Goal: Task Accomplishment & Management: Manage account settings

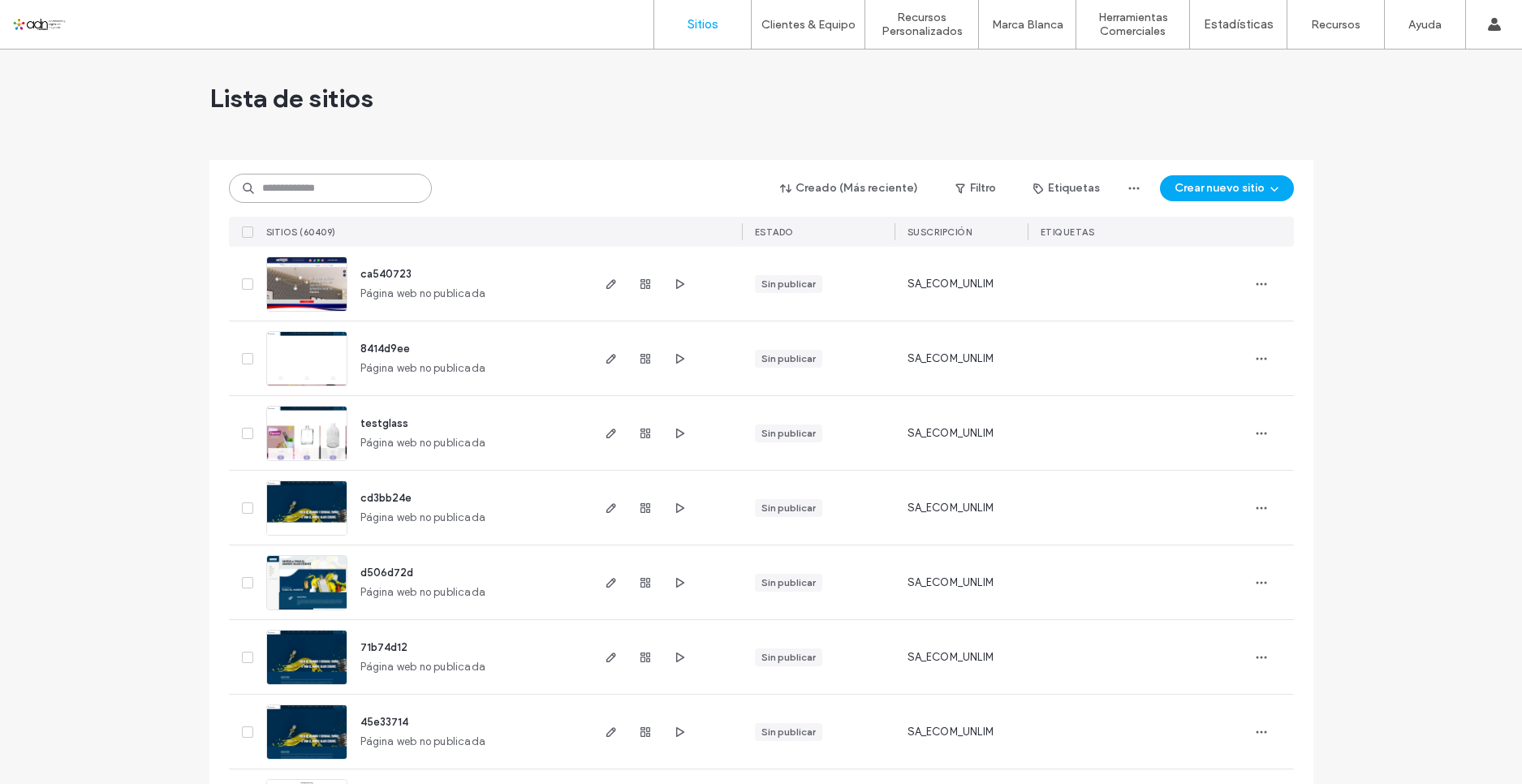
click at [298, 189] on input at bounding box center [330, 188] width 203 height 29
paste input "*********"
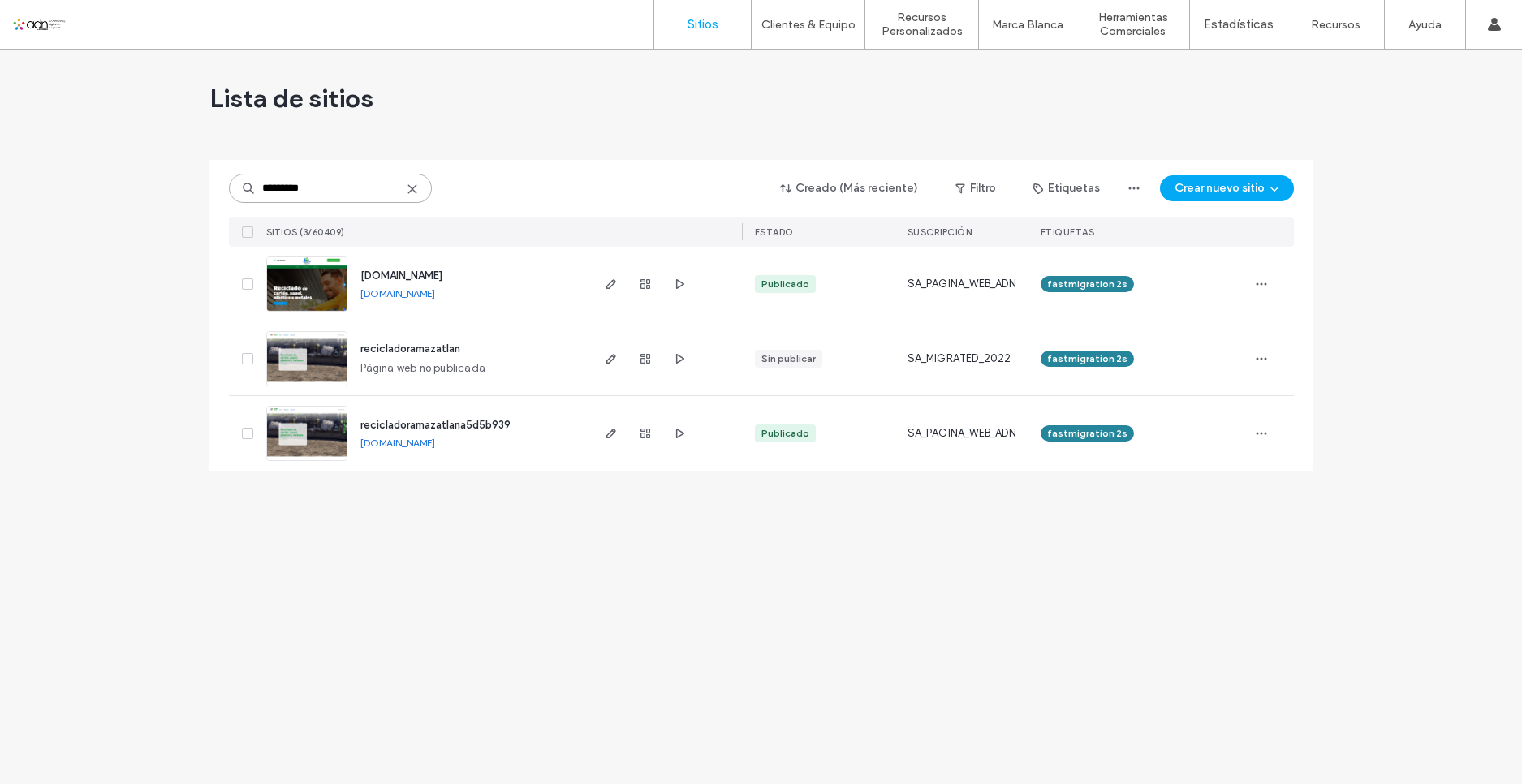
type input "*********"
click at [305, 298] on img at bounding box center [307, 312] width 80 height 110
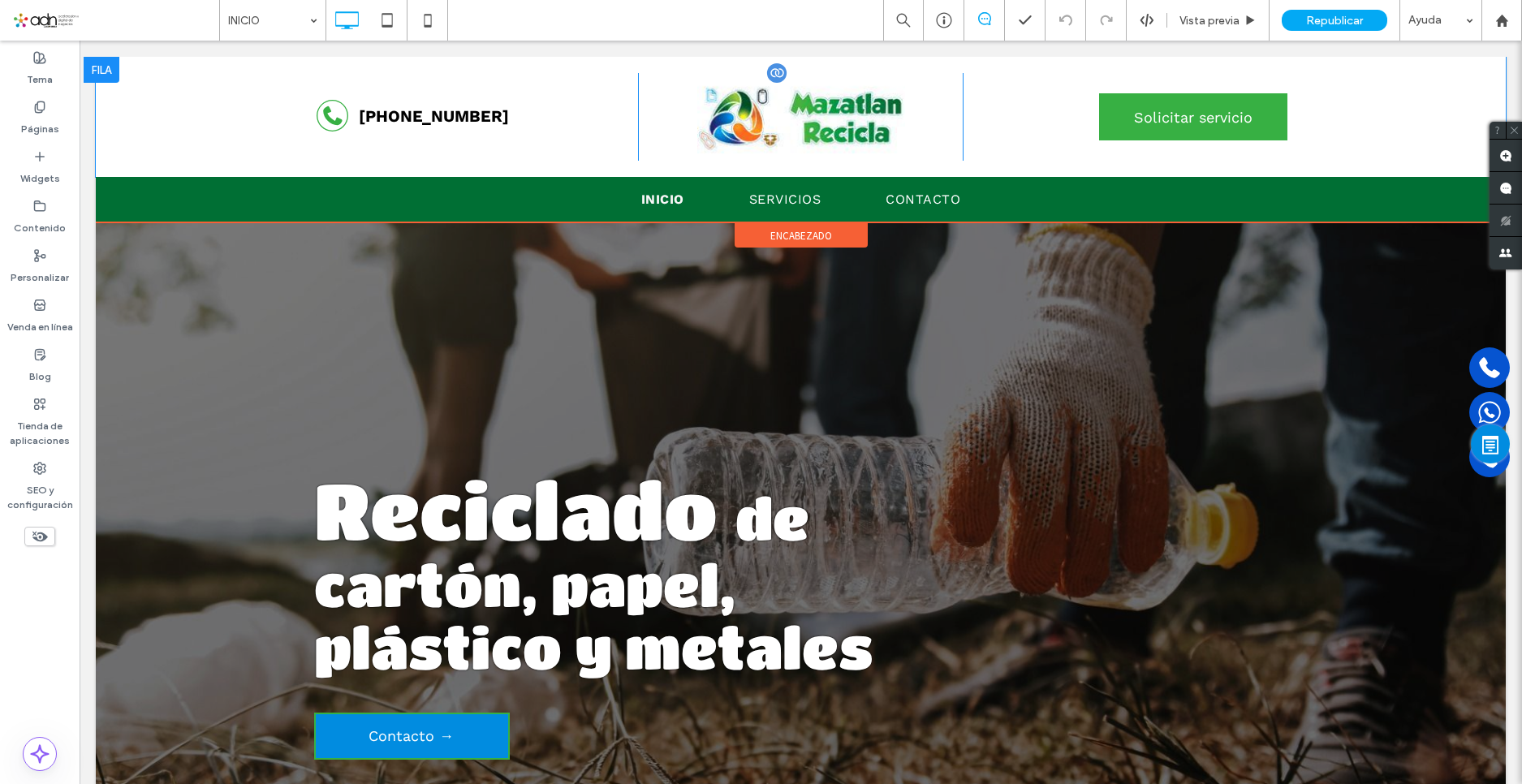
click at [779, 123] on img at bounding box center [801, 116] width 208 height 87
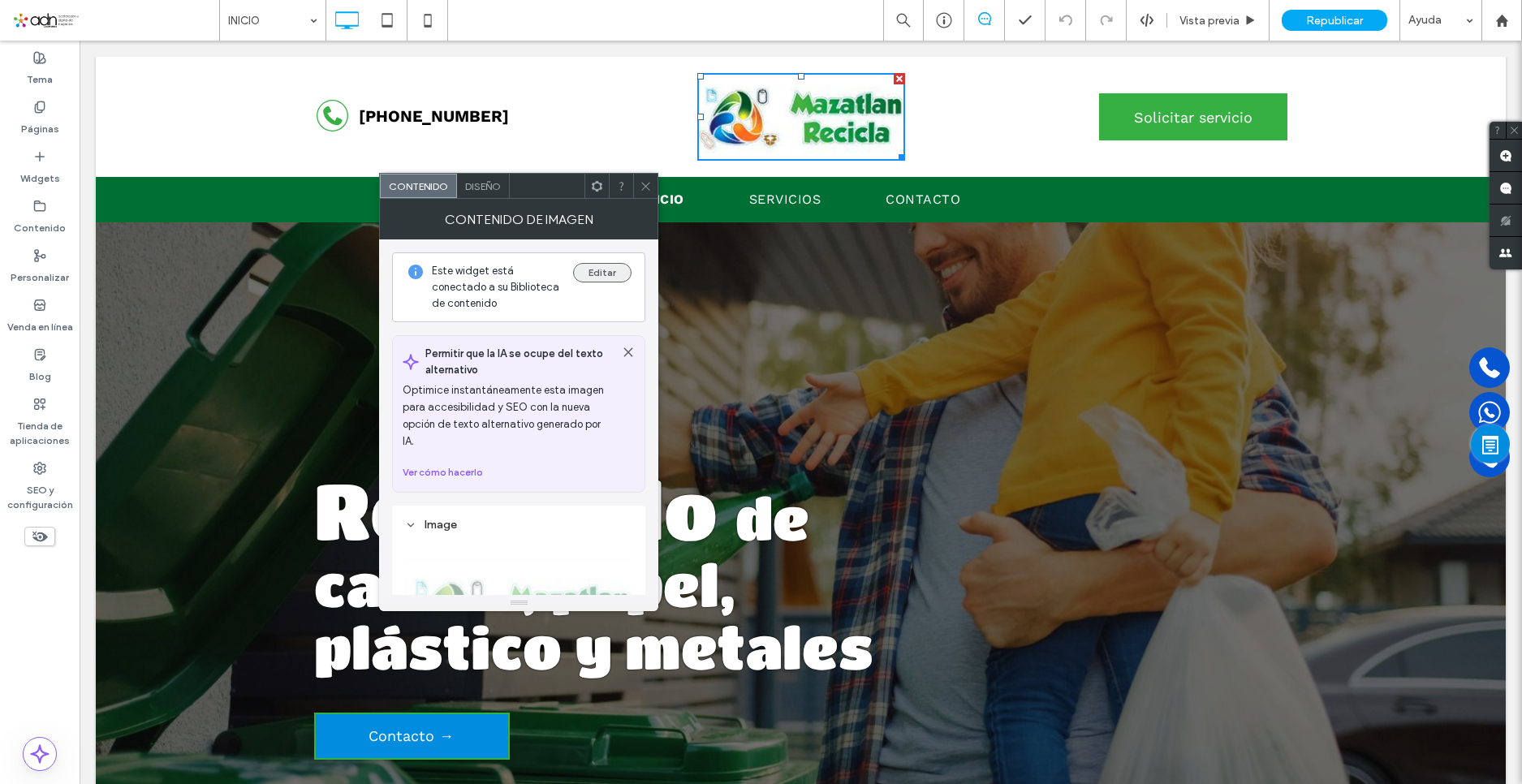
click at [607, 264] on button "Editar" at bounding box center [602, 273] width 59 height 19
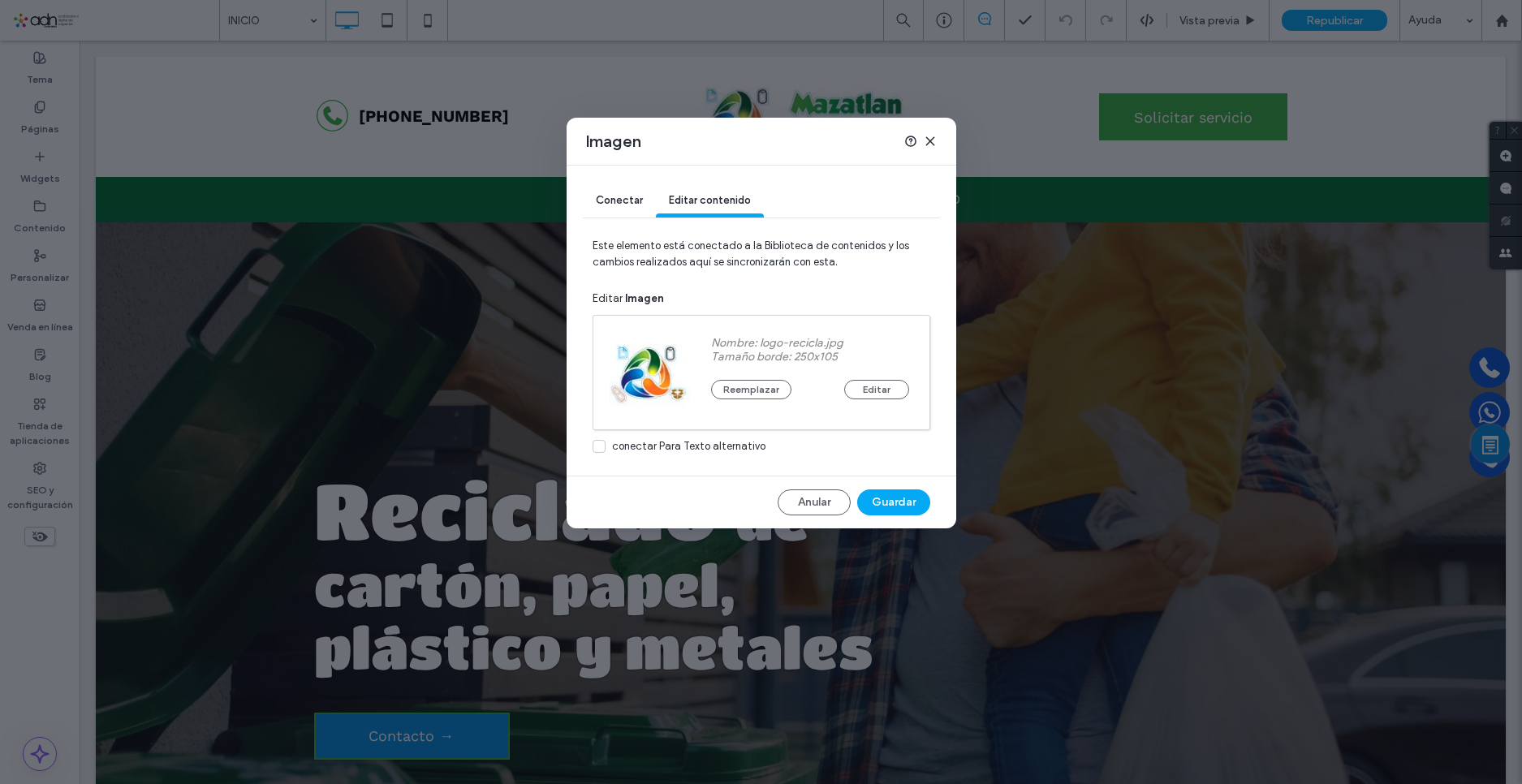
click at [768, 379] on div "Reemplazar Editar" at bounding box center [810, 381] width 198 height 36
click at [767, 385] on button "Reemplazar" at bounding box center [751, 389] width 81 height 19
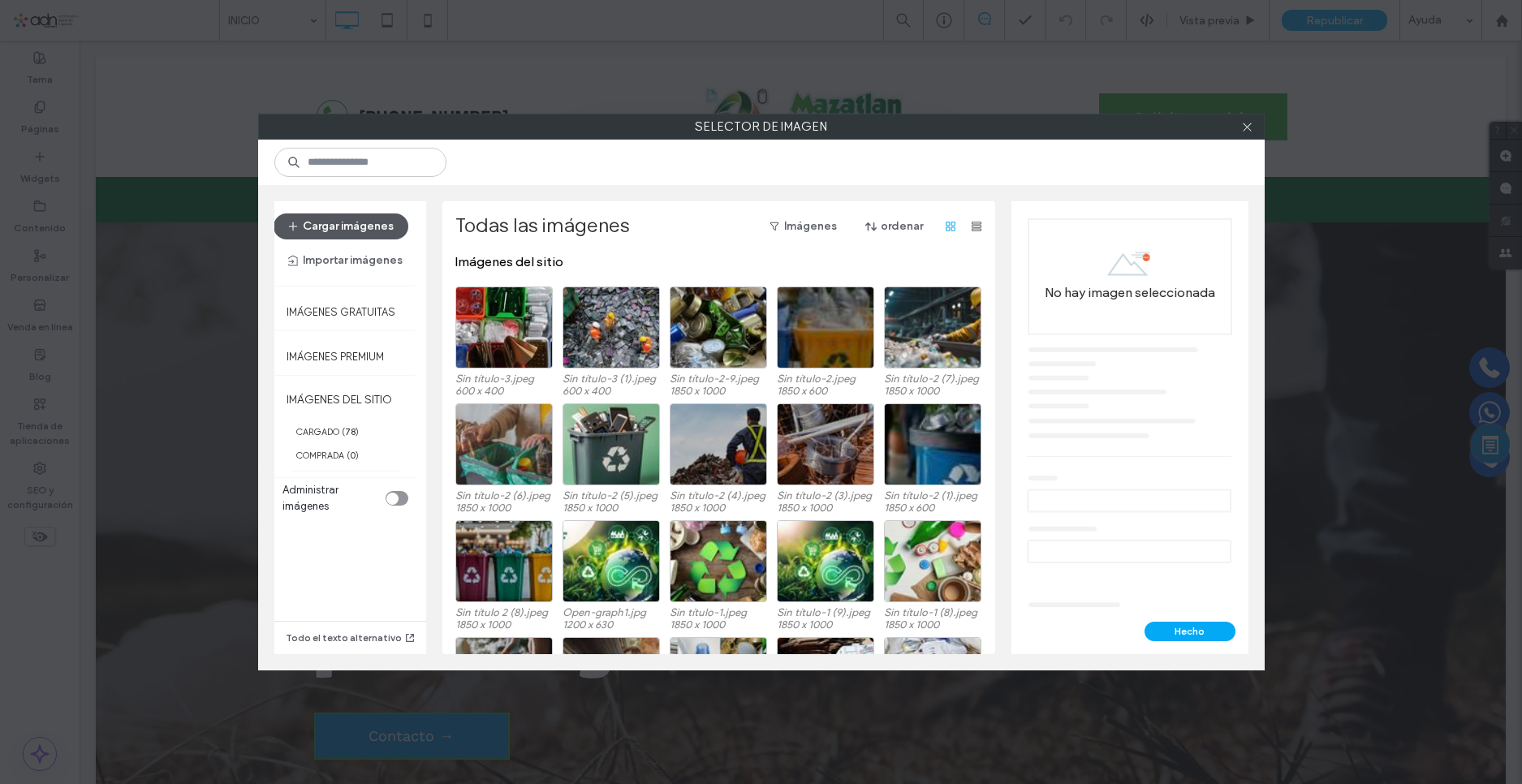
click at [368, 228] on button "Cargar imágenes" at bounding box center [341, 226] width 135 height 26
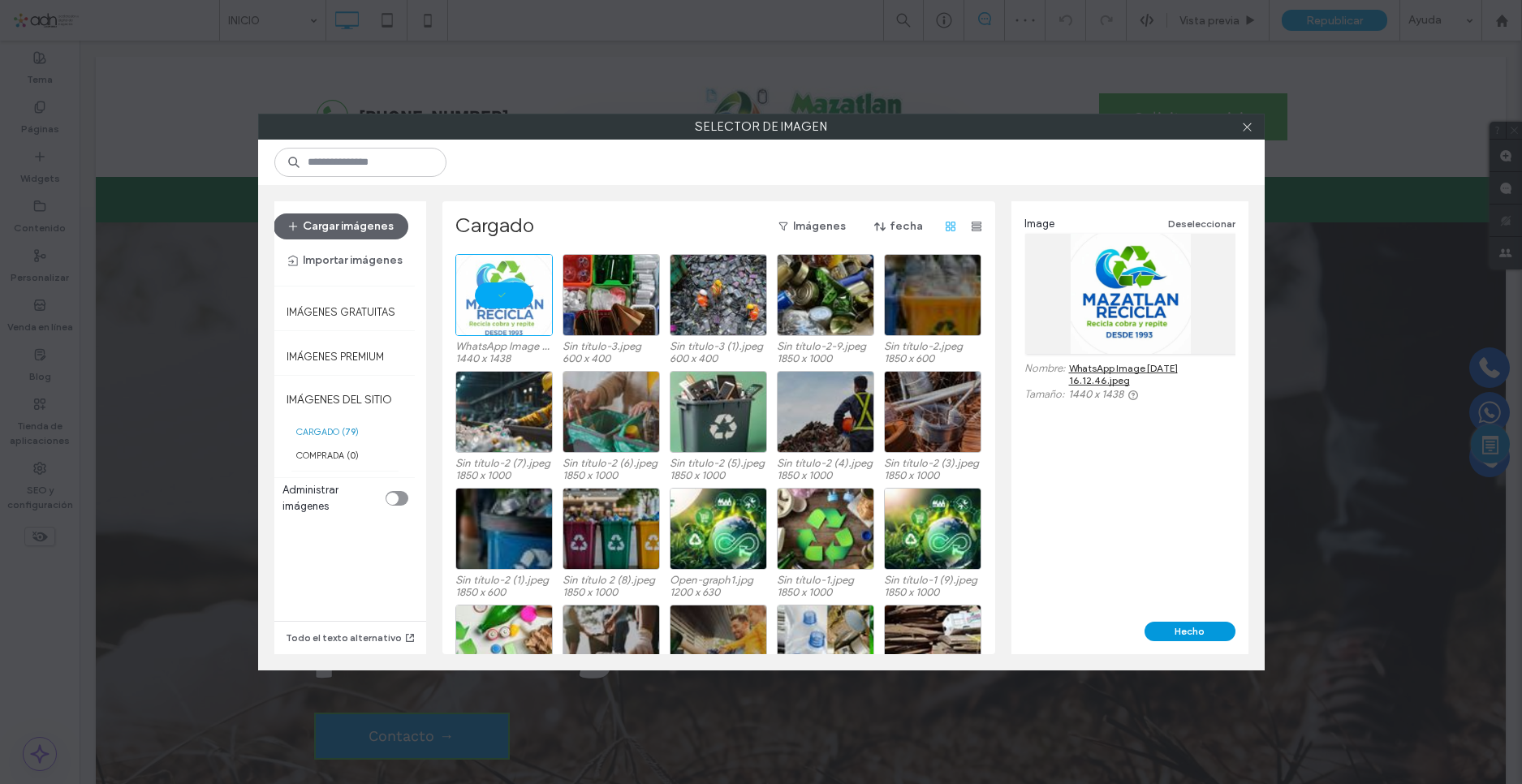
click at [1172, 629] on button "Hecho" at bounding box center [1190, 631] width 91 height 19
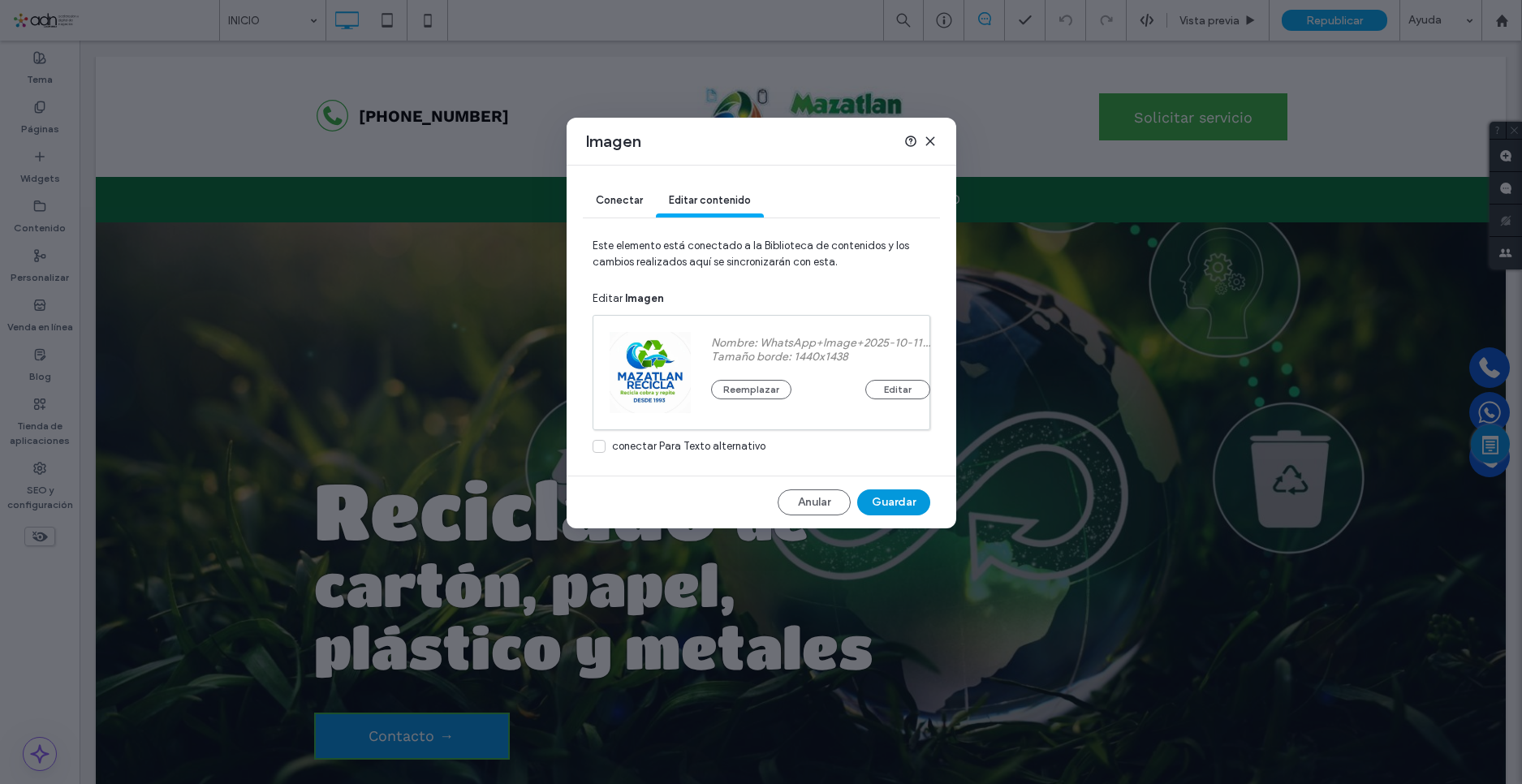
click at [889, 494] on button "Guardar" at bounding box center [894, 502] width 73 height 26
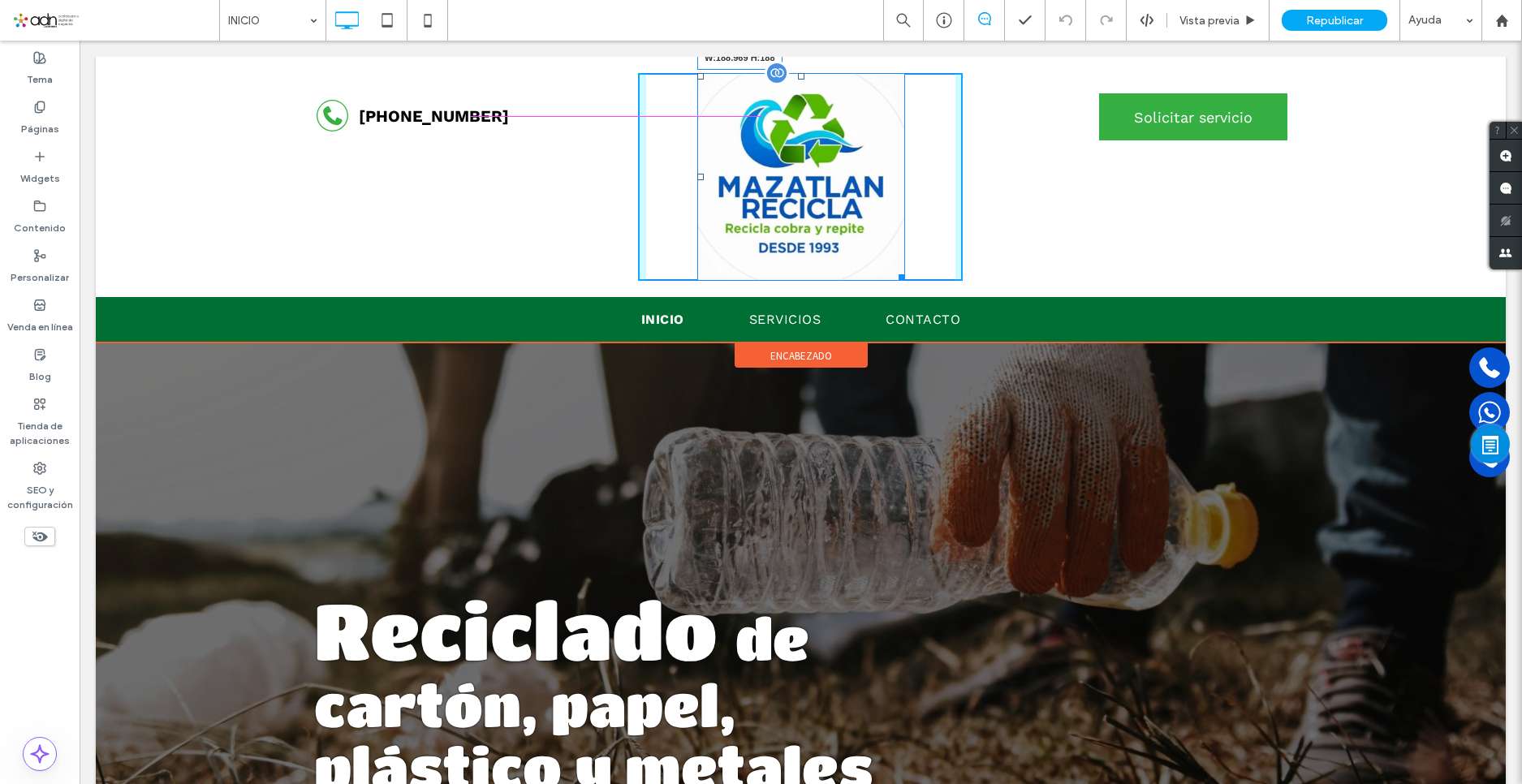
drag, startPoint x: 894, startPoint y: 276, endPoint x: 944, endPoint y: 193, distance: 96.9
click at [865, 154] on div "W:188.969 H:188" at bounding box center [801, 177] width 208 height 208
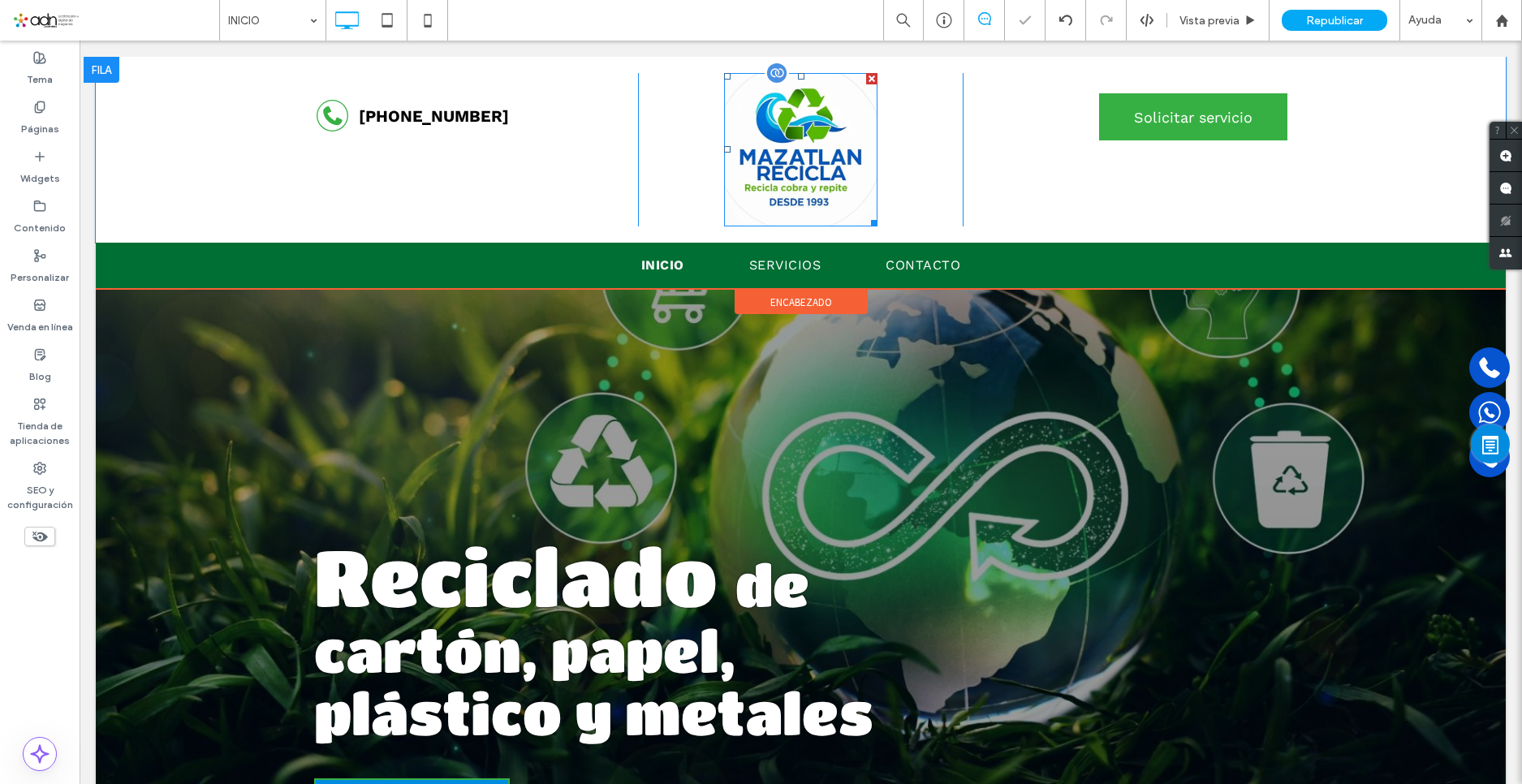
click at [822, 138] on img at bounding box center [801, 150] width 154 height 154
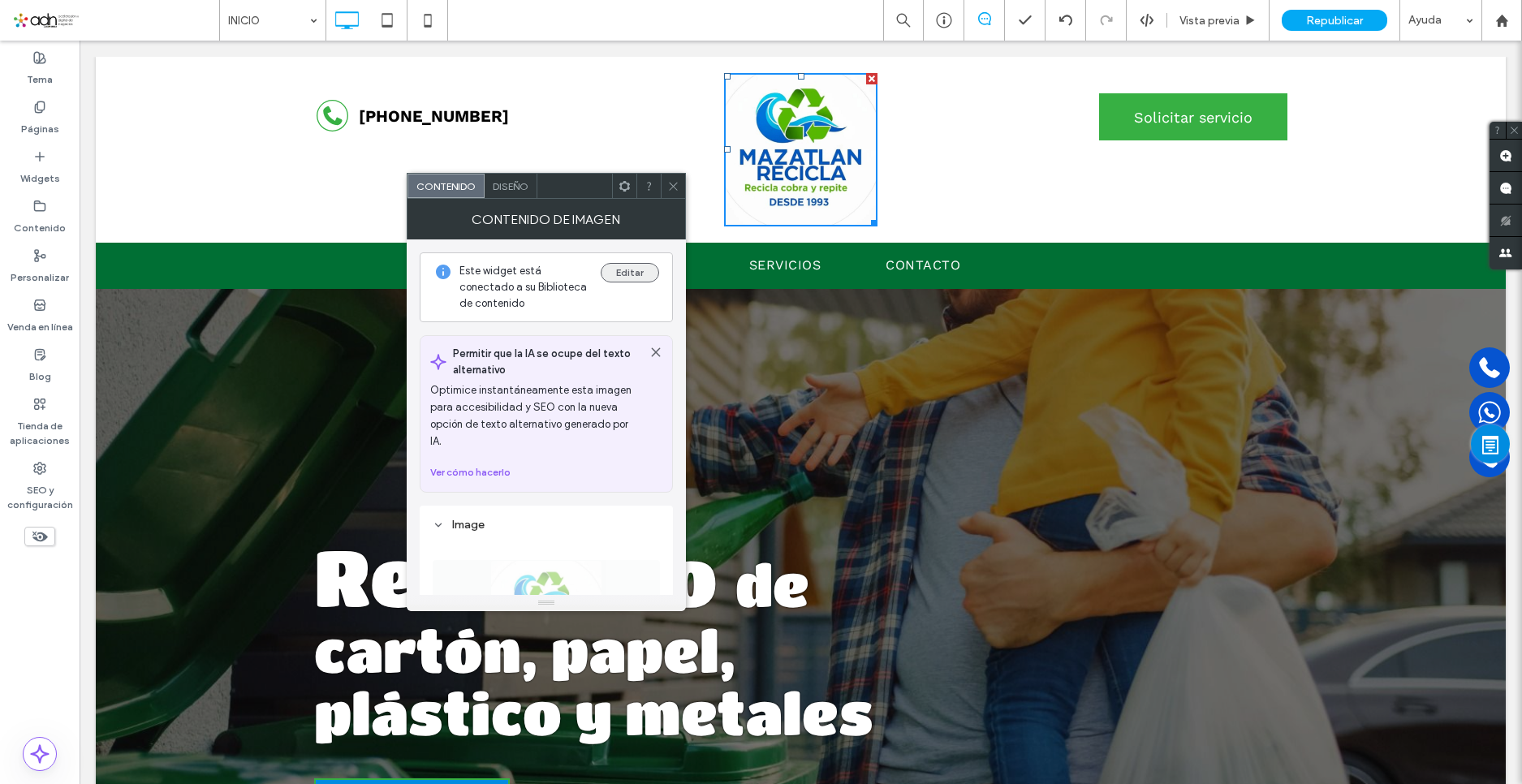
click at [632, 269] on button "Editar" at bounding box center [629, 273] width 59 height 19
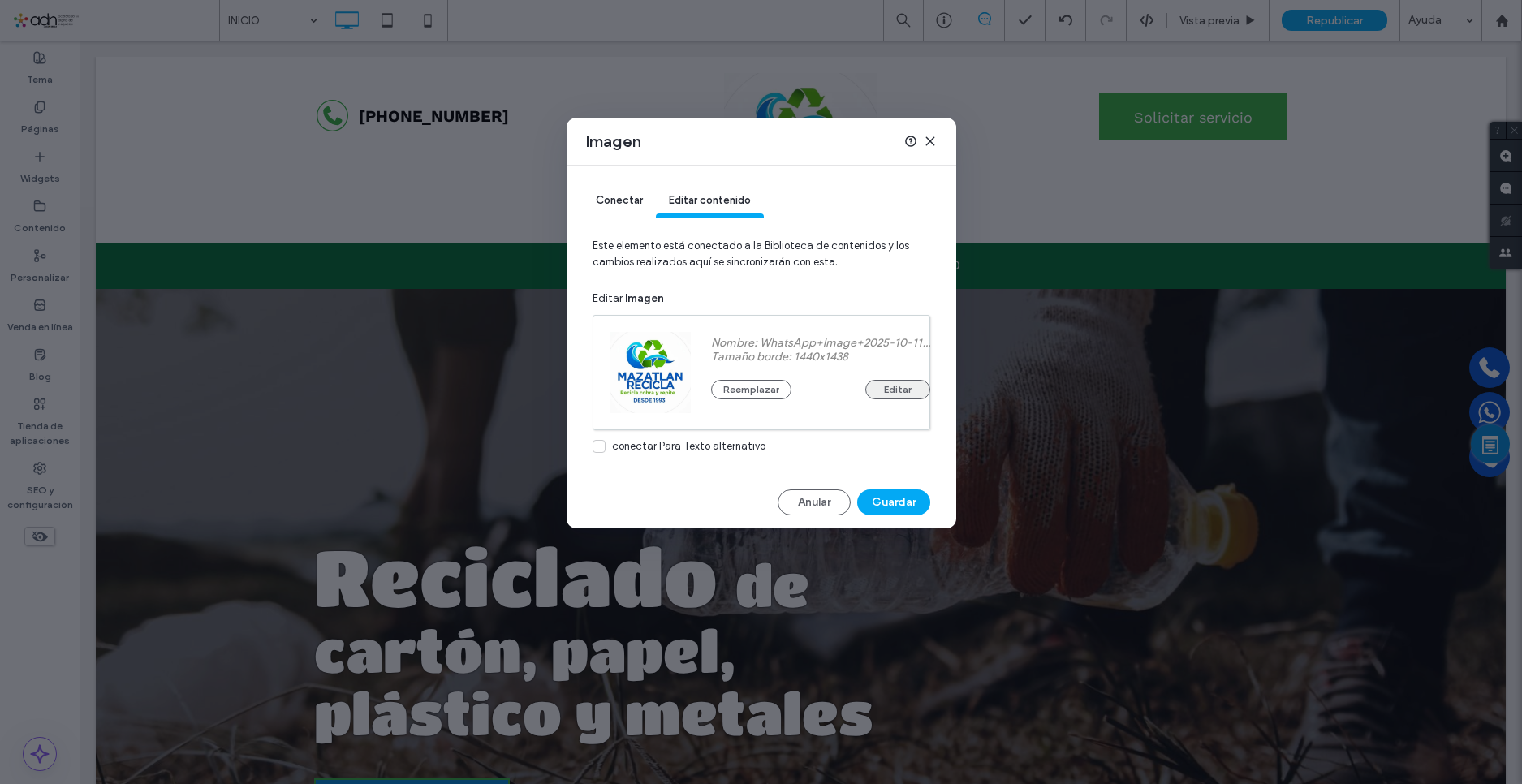
click at [907, 388] on button "Editar" at bounding box center [898, 389] width 65 height 19
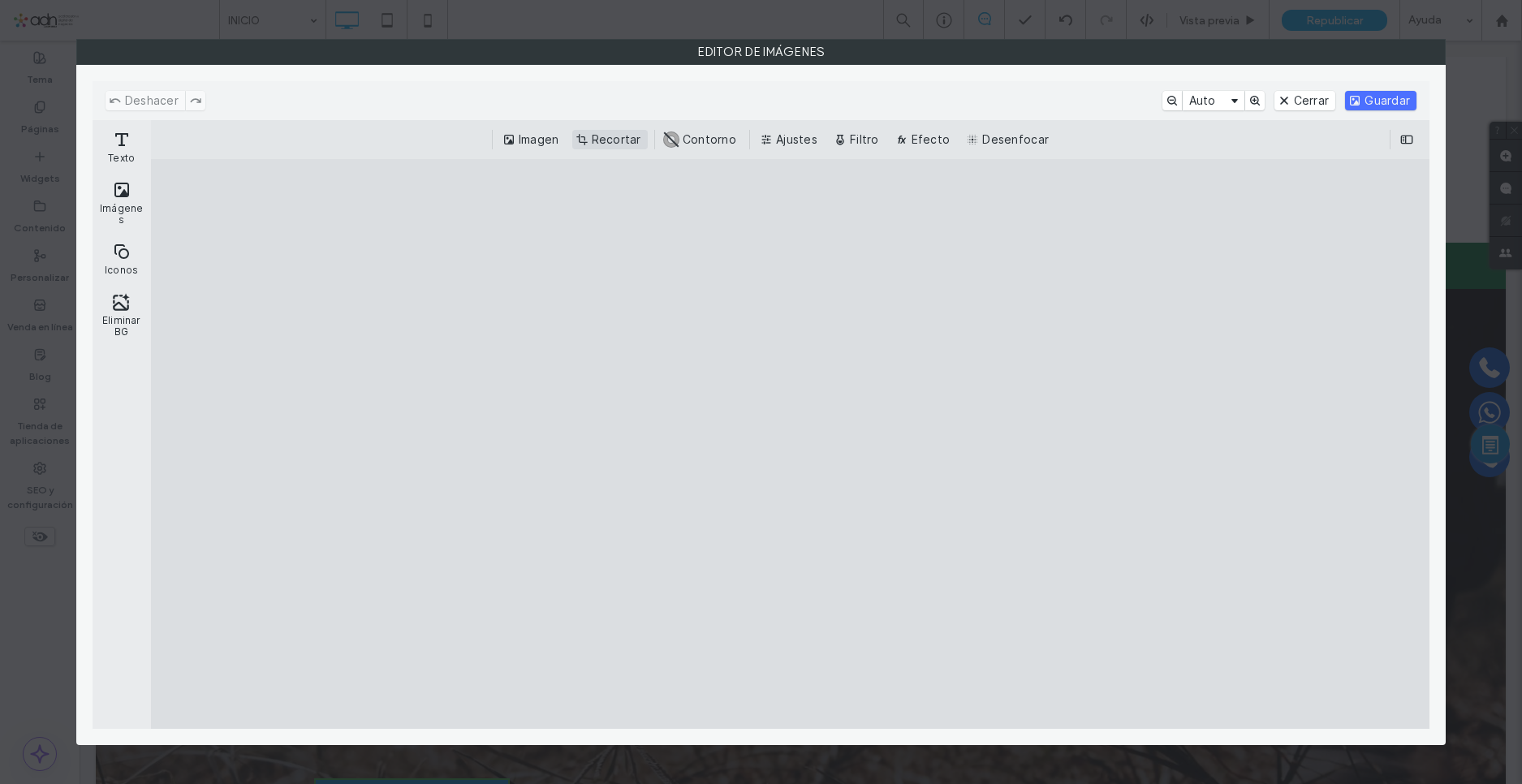
click at [630, 137] on button "Recortar" at bounding box center [610, 139] width 76 height 19
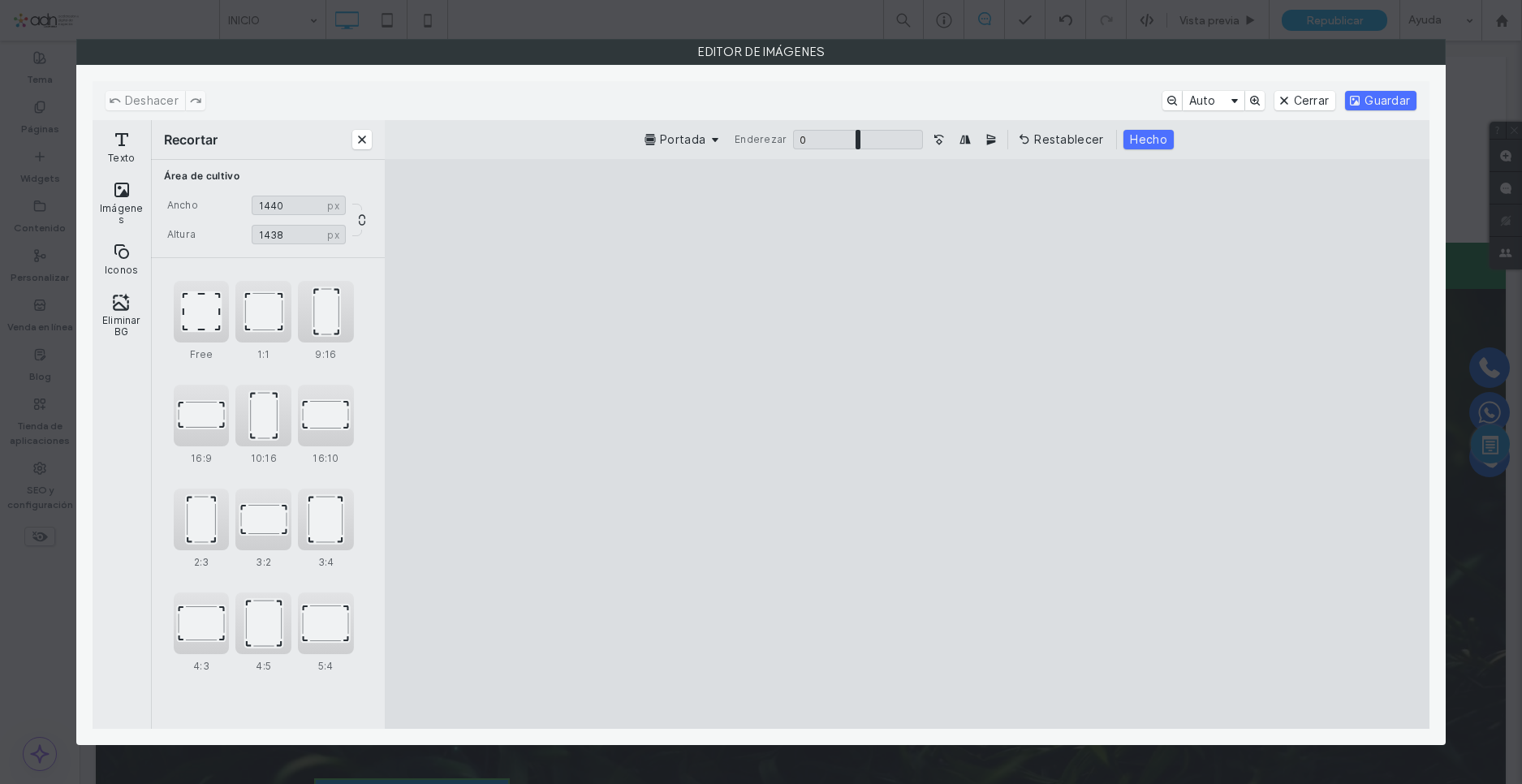
type input "****"
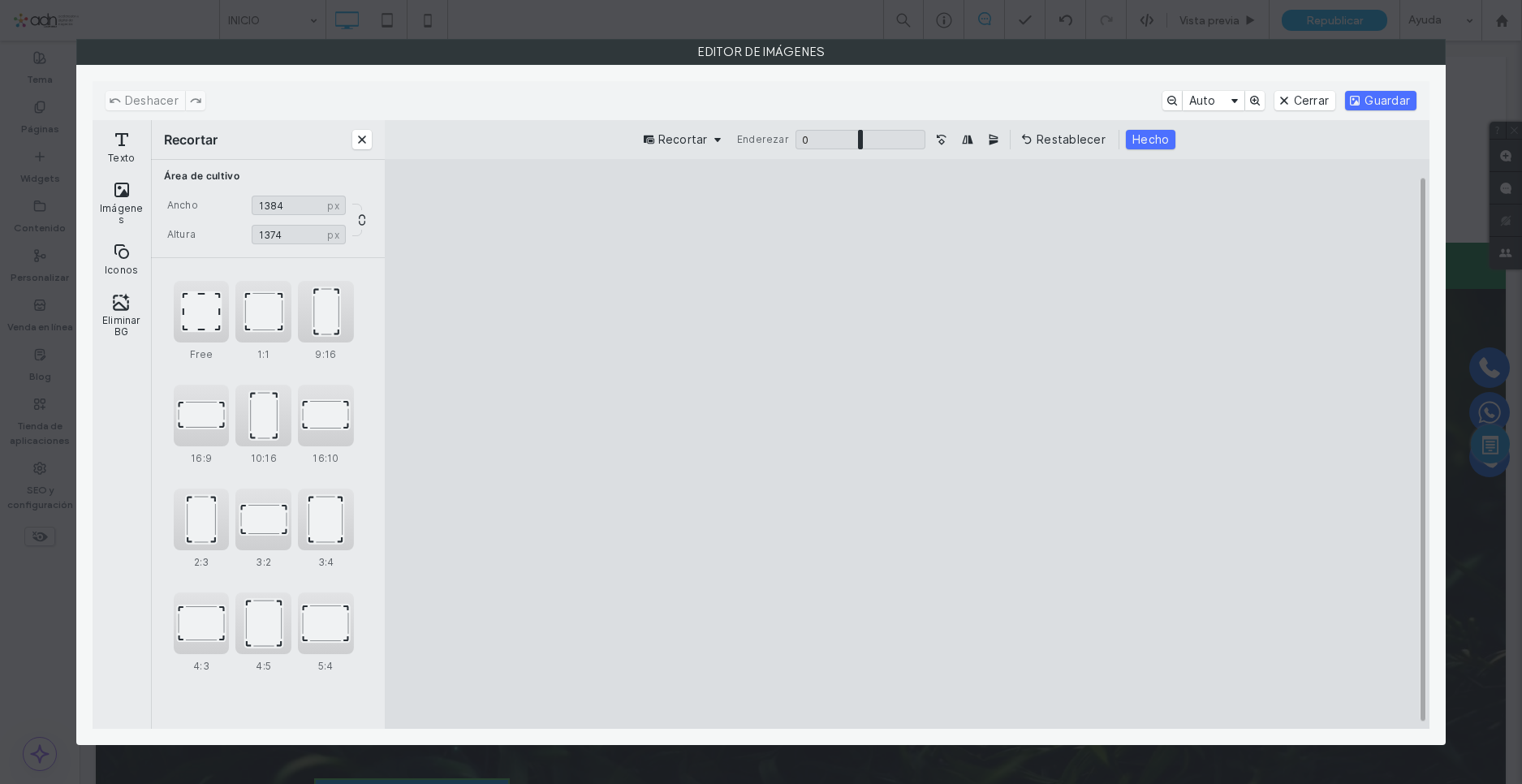
type input "****"
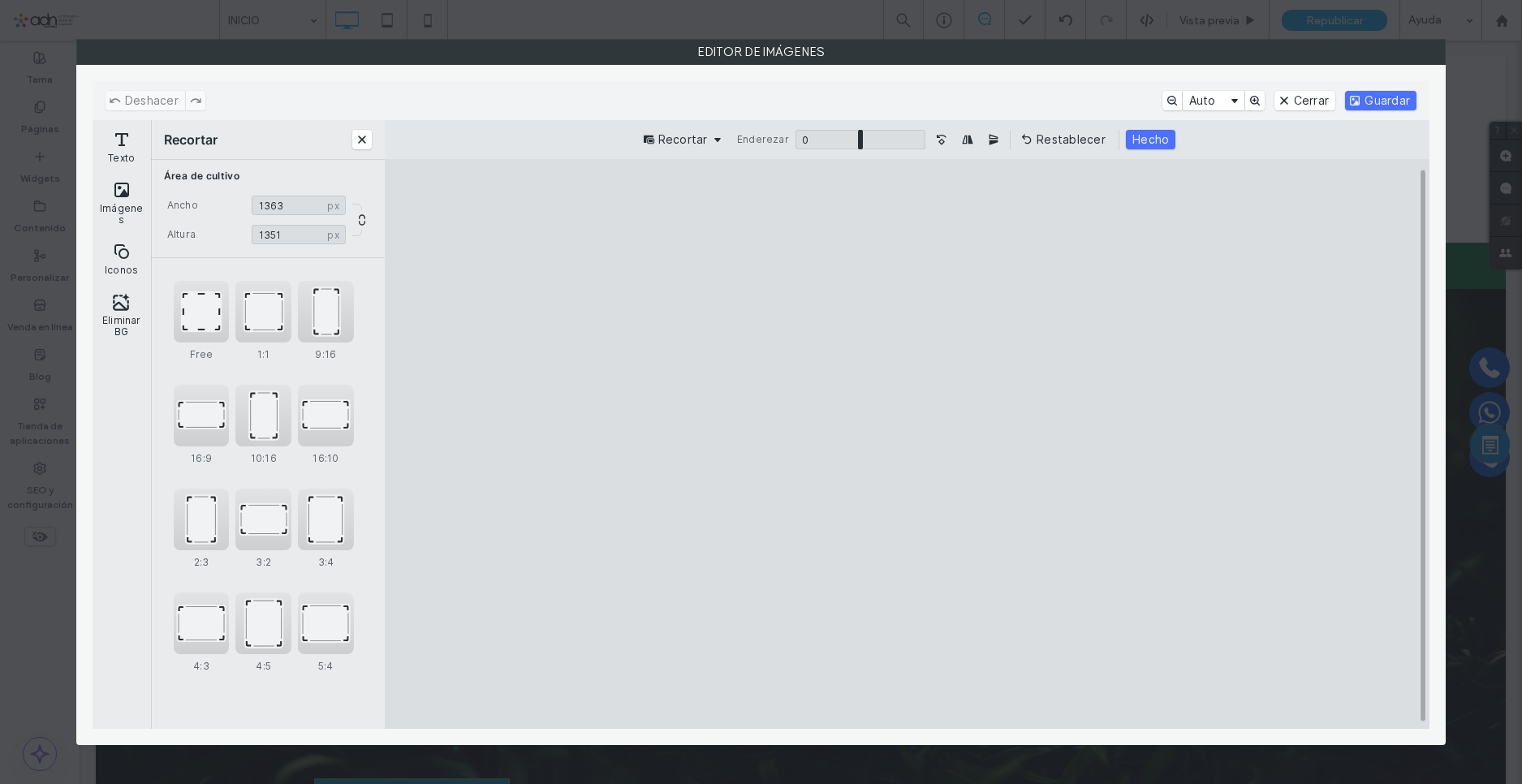
drag, startPoint x: 684, startPoint y: 216, endPoint x: 709, endPoint y: 243, distance: 36.8
click at [908, 444] on cesdk-canvas "Lienzo del editor" at bounding box center [908, 444] width 0 height 0
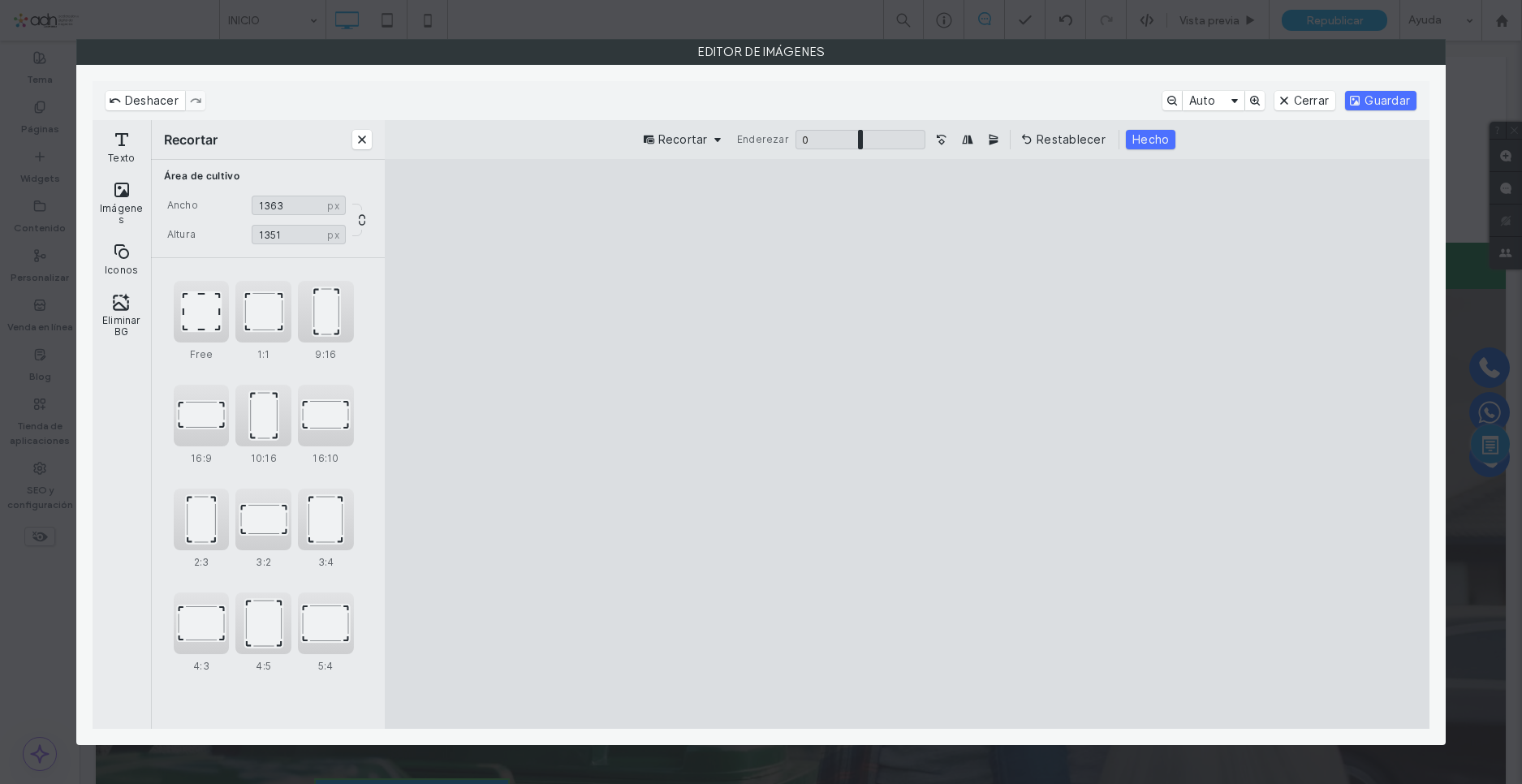
type input "****"
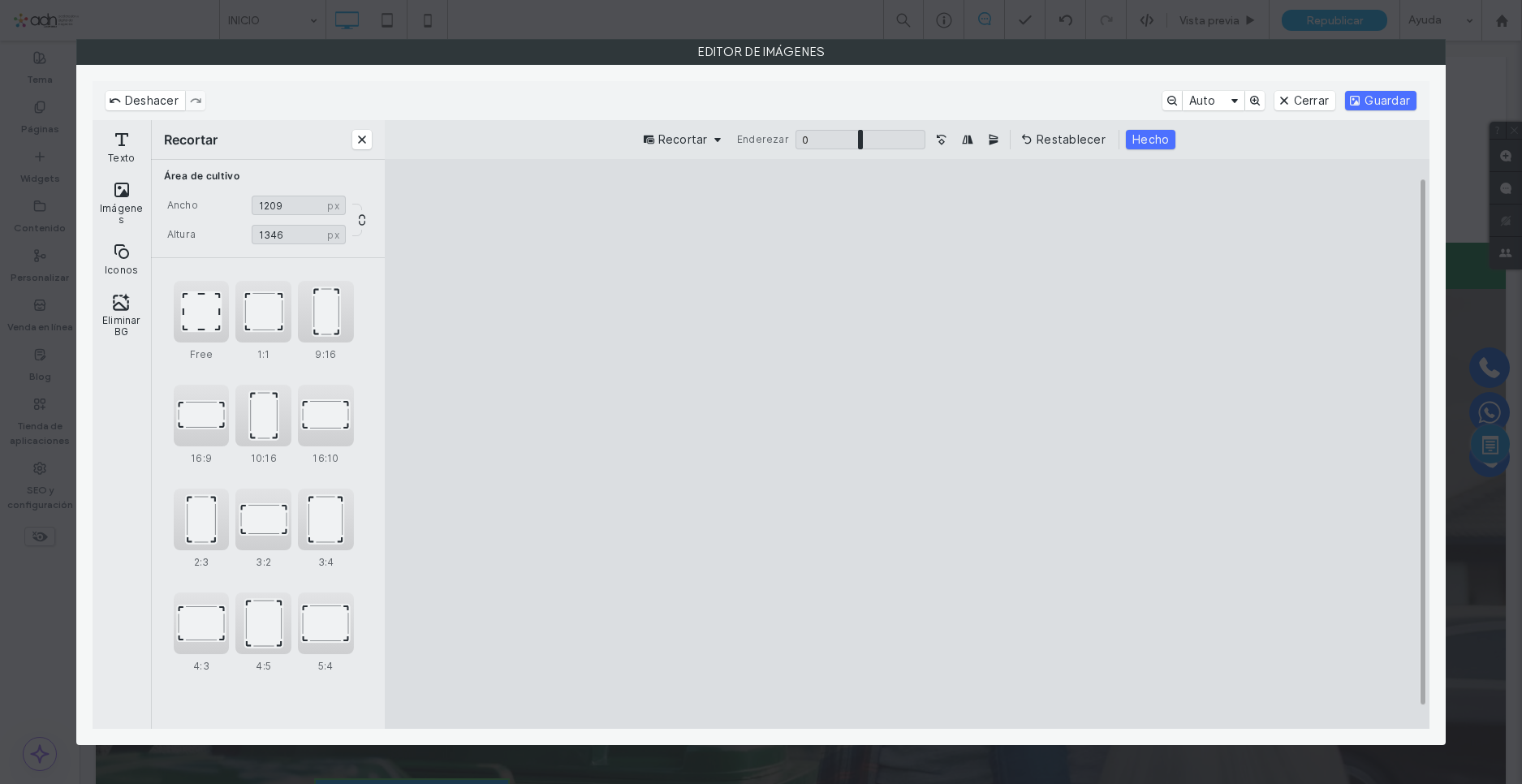
type input "****"
drag, startPoint x: 1133, startPoint y: 235, endPoint x: 1102, endPoint y: 234, distance: 31.0
click at [908, 444] on cesdk-canvas "Lienzo del editor" at bounding box center [908, 444] width 0 height 0
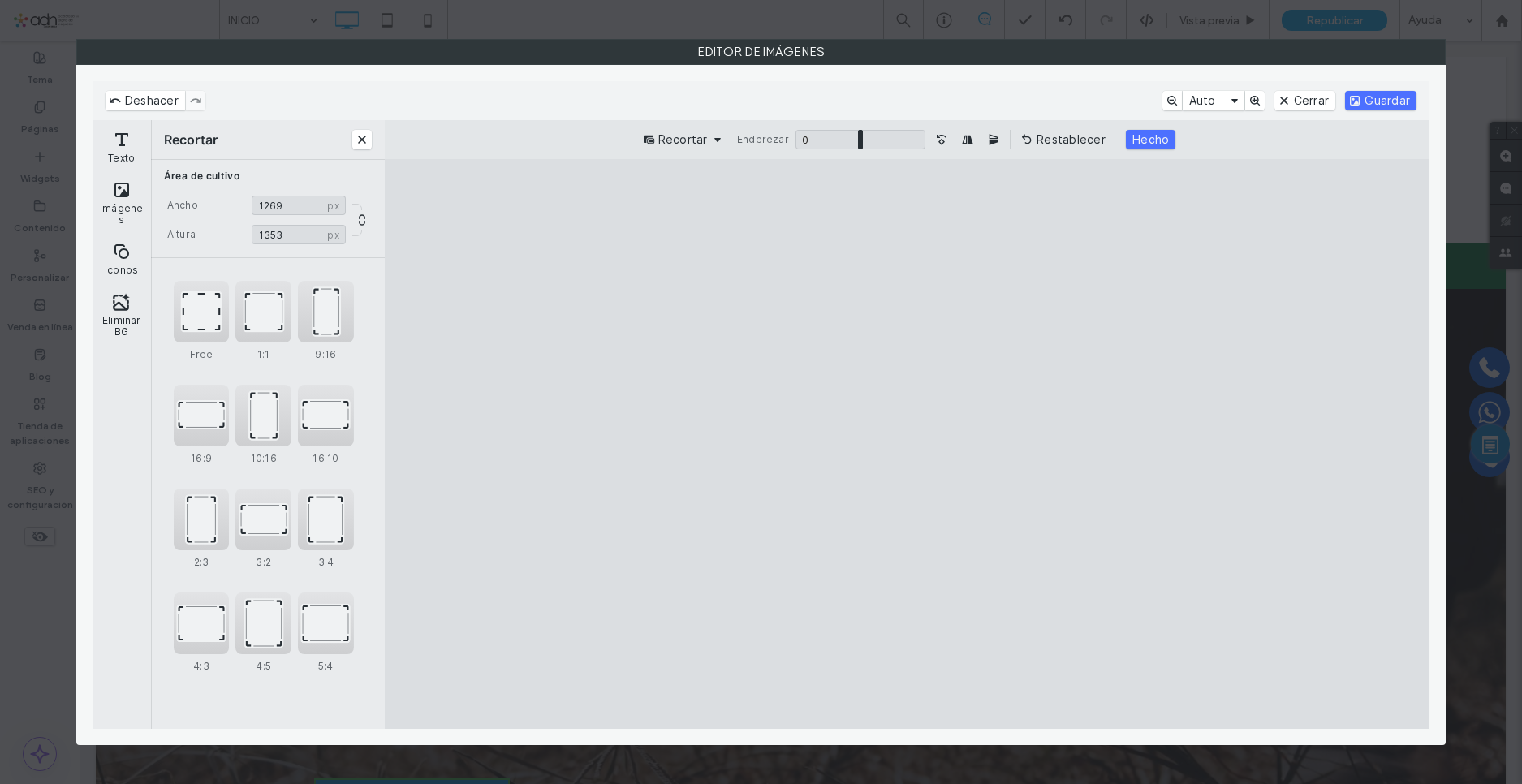
type input "****"
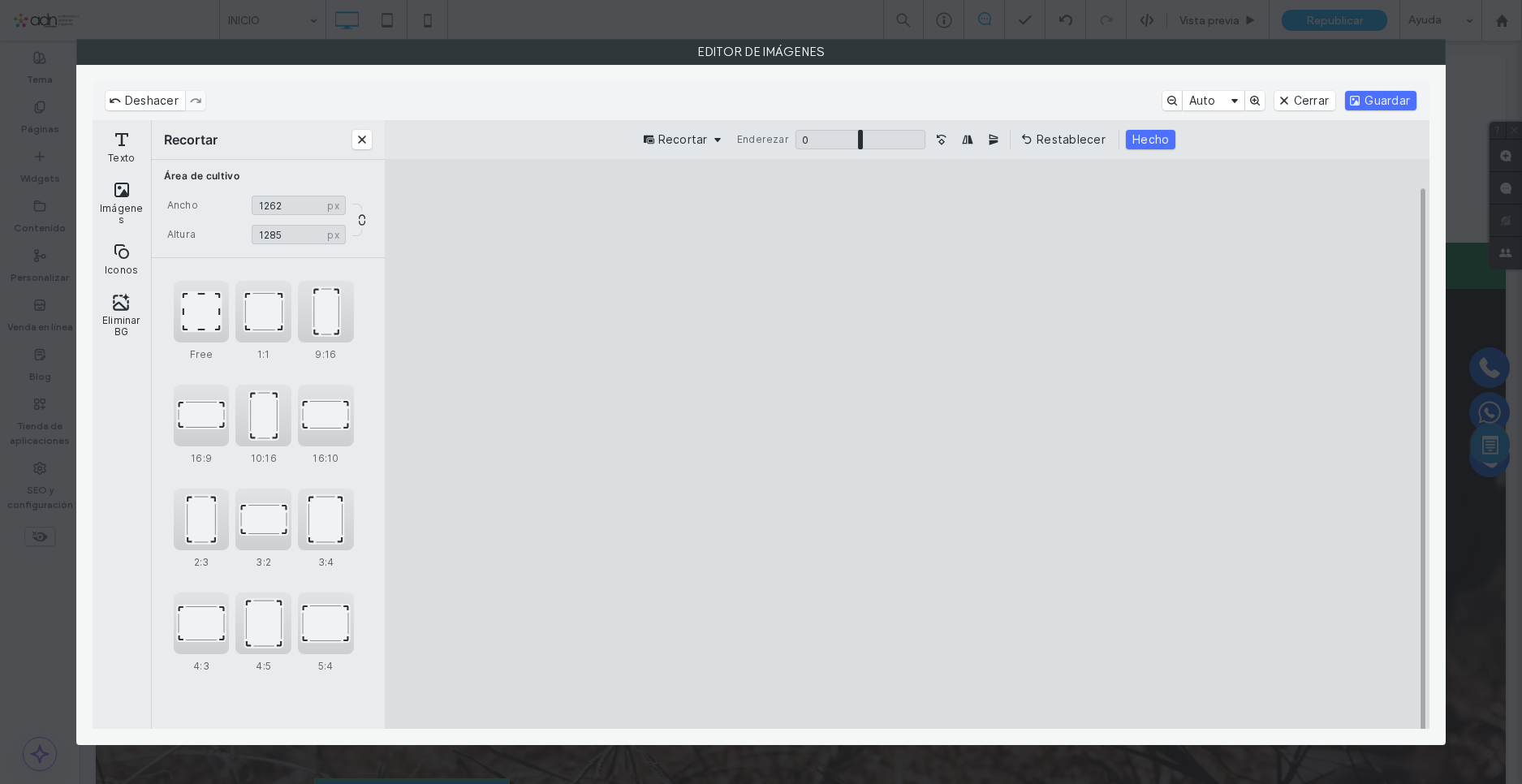
type input "****"
drag, startPoint x: 1117, startPoint y: 685, endPoint x: 1117, endPoint y: 653, distance: 32.0
click at [908, 444] on cesdk-canvas "Lienzo del editor" at bounding box center [908, 444] width 0 height 0
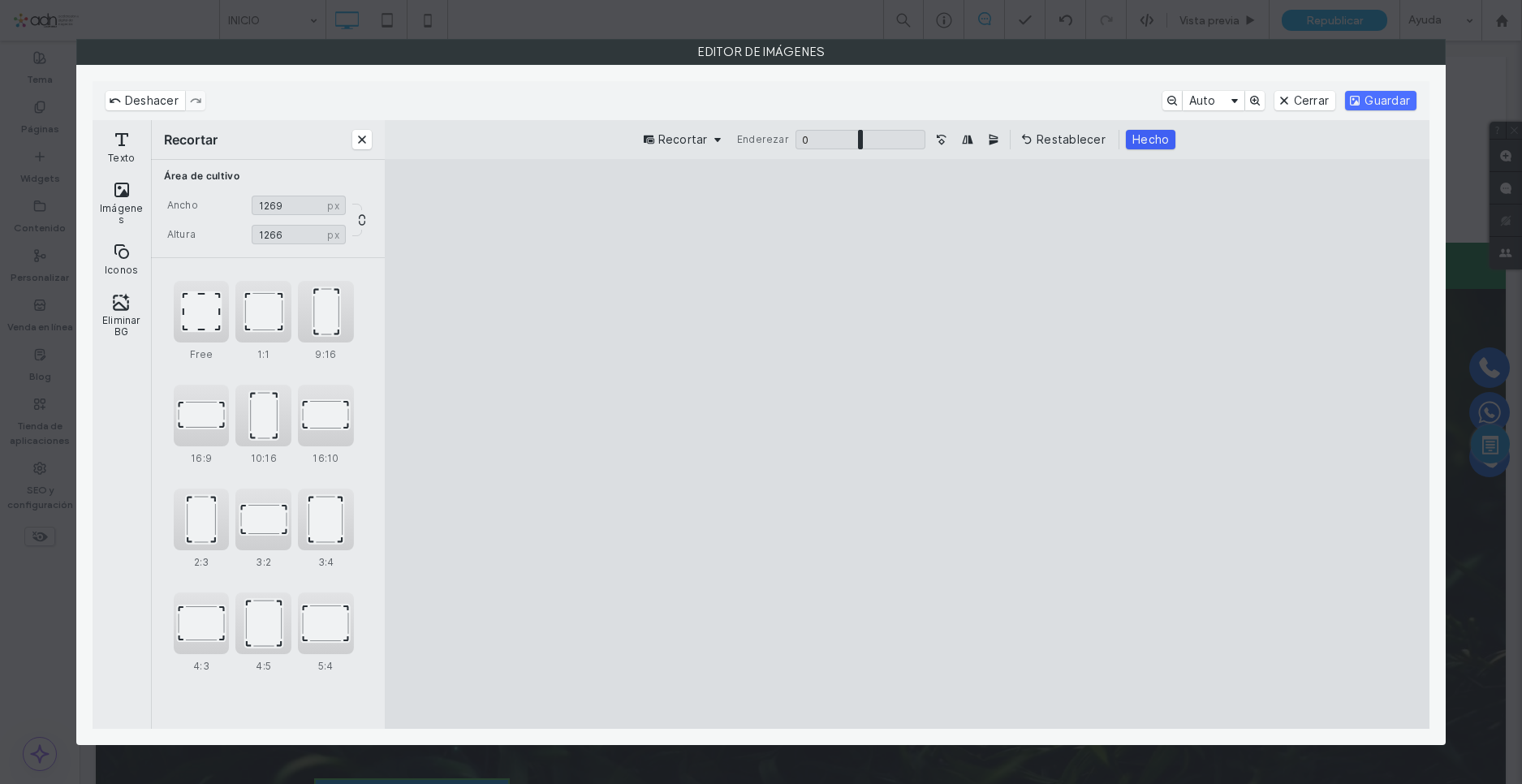
click at [1151, 135] on button "Hecho" at bounding box center [1151, 139] width 50 height 19
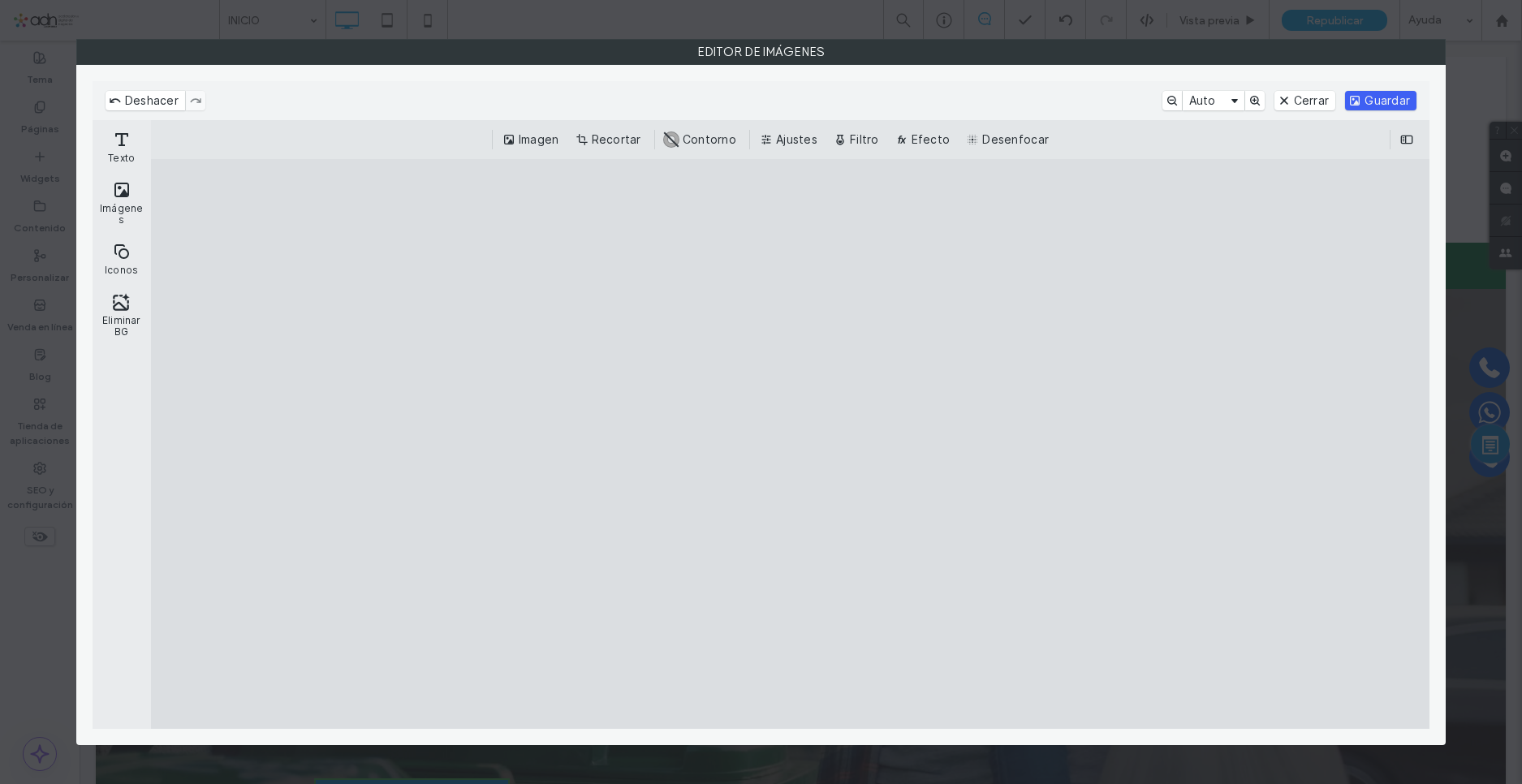
click at [1385, 98] on button "Guardar" at bounding box center [1381, 101] width 71 height 19
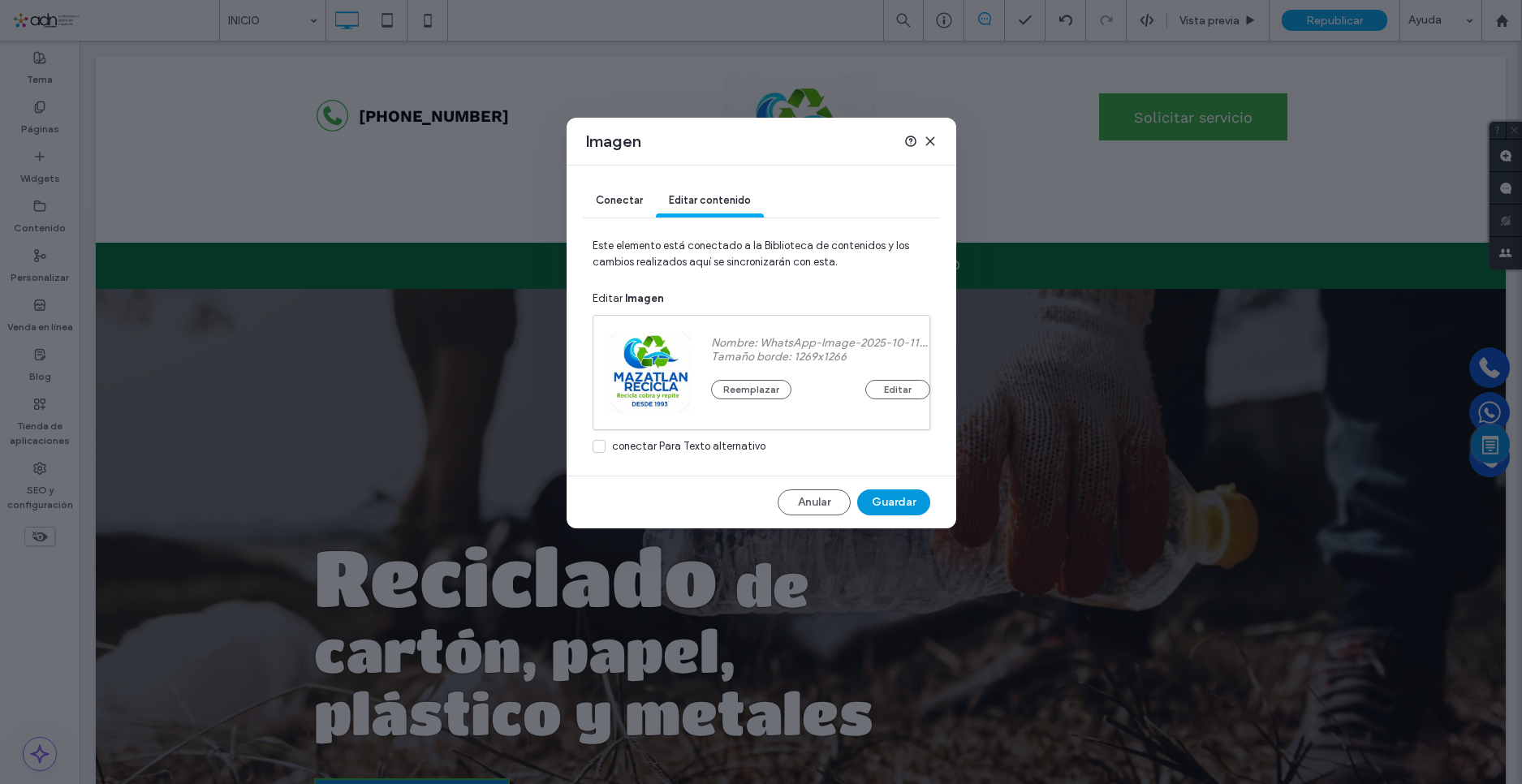
click at [903, 507] on button "Guardar" at bounding box center [894, 502] width 73 height 26
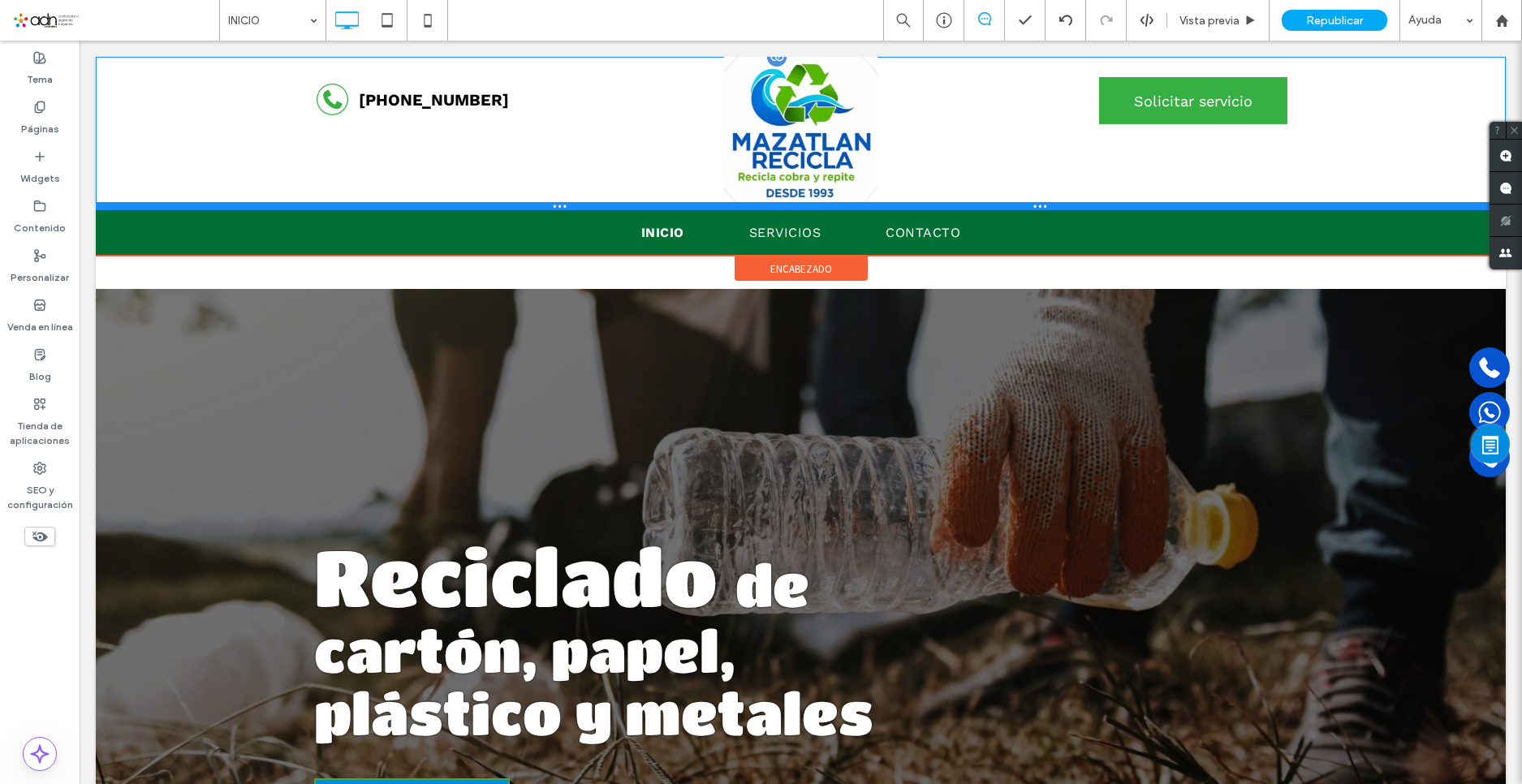
drag, startPoint x: 836, startPoint y: 238, endPoint x: 918, endPoint y: 230, distance: 82.4
click at [838, 189] on div "[PHONE_NUMBER] Click To Paste Click To Paste Solicitar servicio Click To Paste" at bounding box center [801, 134] width 1411 height 154
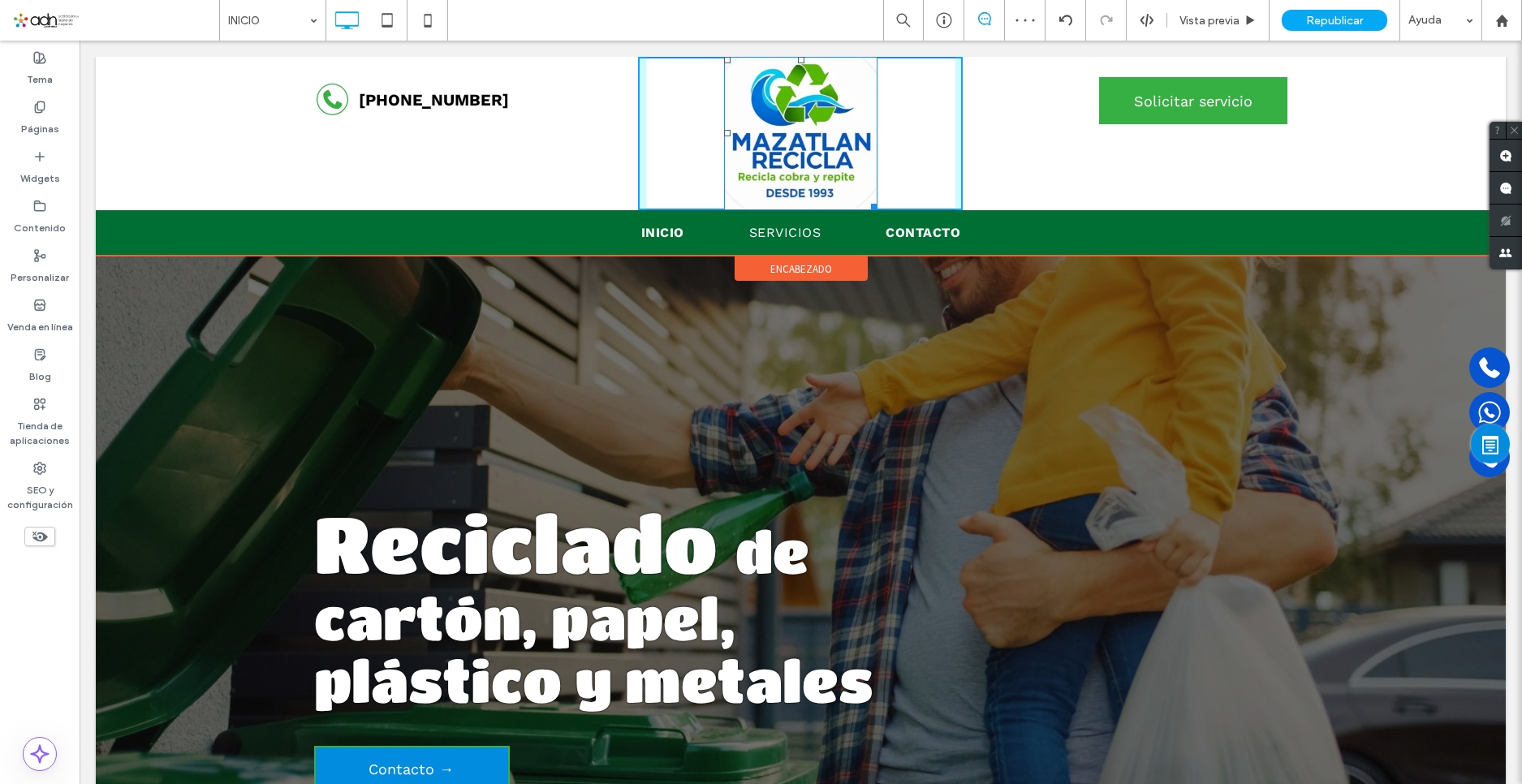
drag, startPoint x: 867, startPoint y: 204, endPoint x: 929, endPoint y: 228, distance: 66.5
click at [849, 187] on div "[PHONE_NUMBER] Click To Paste W:145.969 H:145 Click To Paste Solicitar servicio…" at bounding box center [801, 156] width 1411 height 199
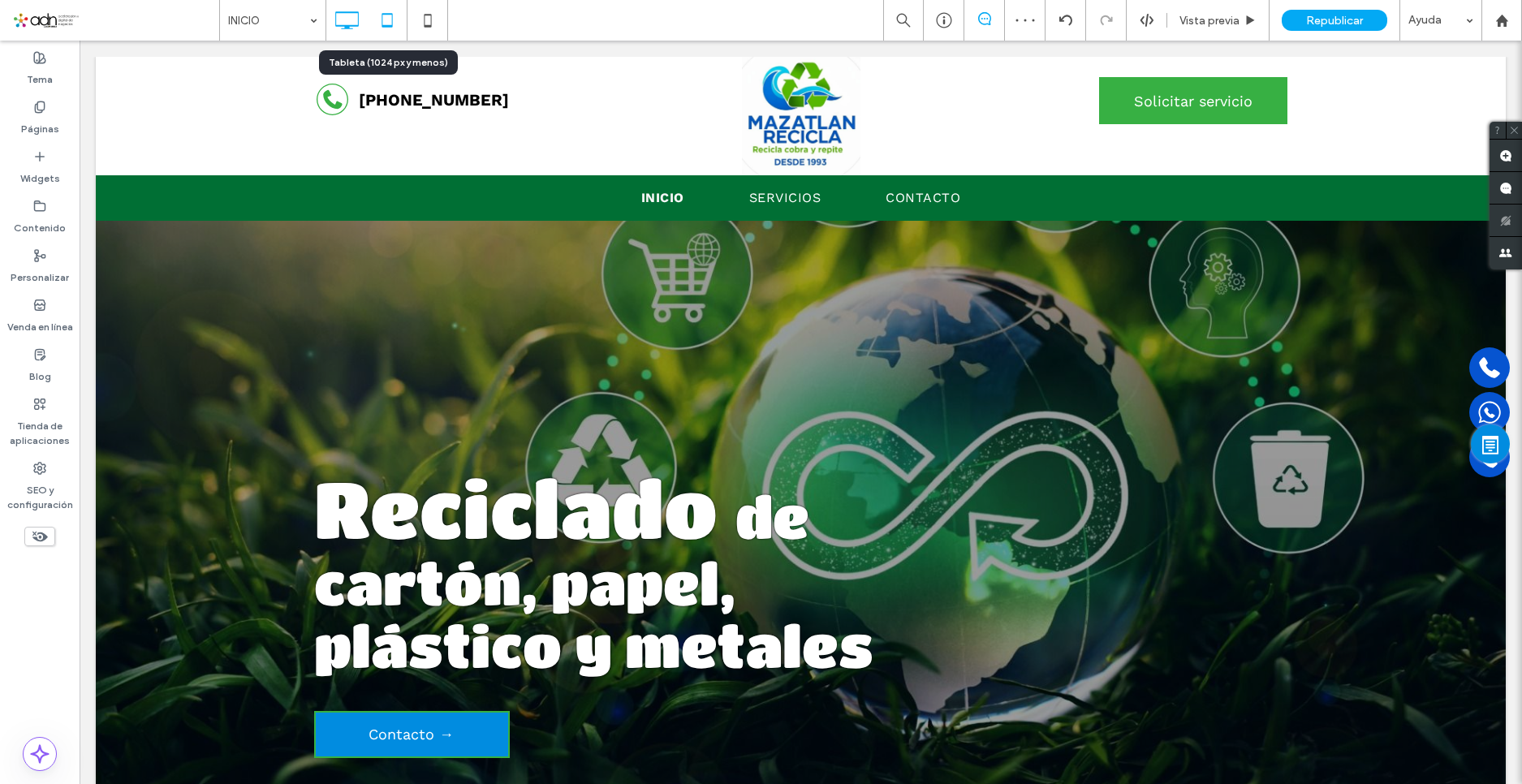
click at [383, 22] on icon at bounding box center [387, 20] width 33 height 33
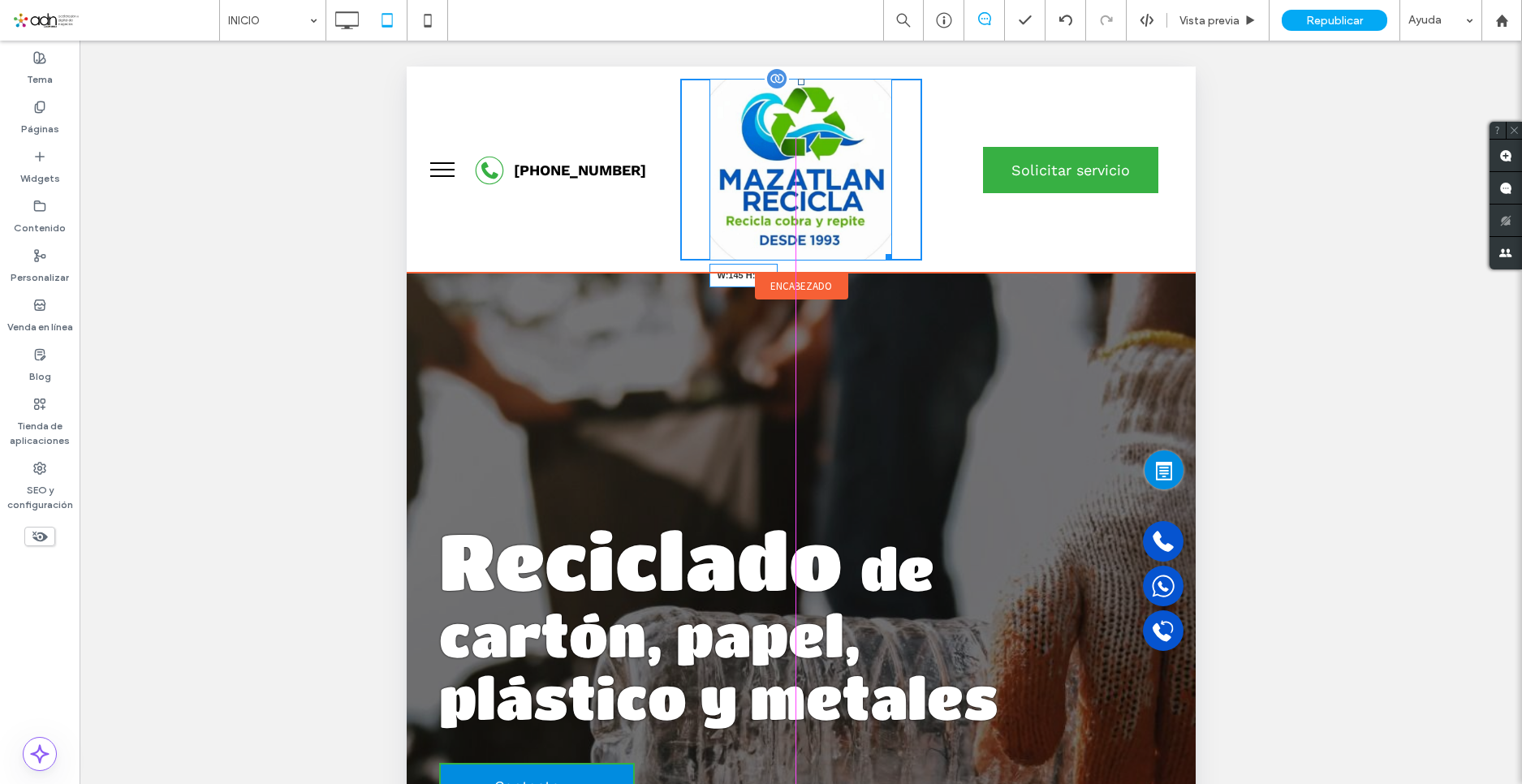
drag, startPoint x: 874, startPoint y: 249, endPoint x: 1250, endPoint y: 259, distance: 376.1
click at [879, 249] on div at bounding box center [885, 255] width 12 height 12
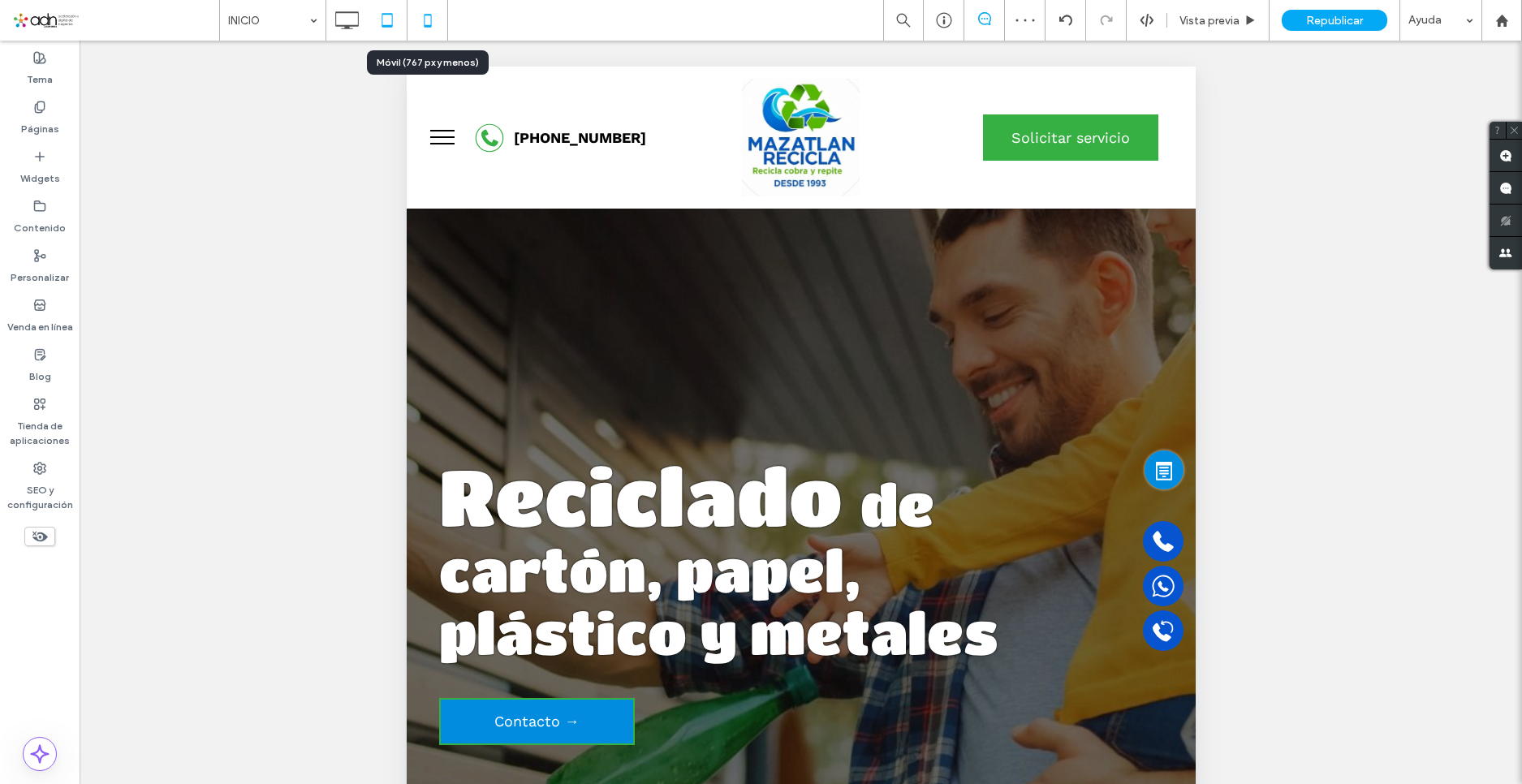
click at [431, 14] on icon at bounding box center [428, 20] width 33 height 33
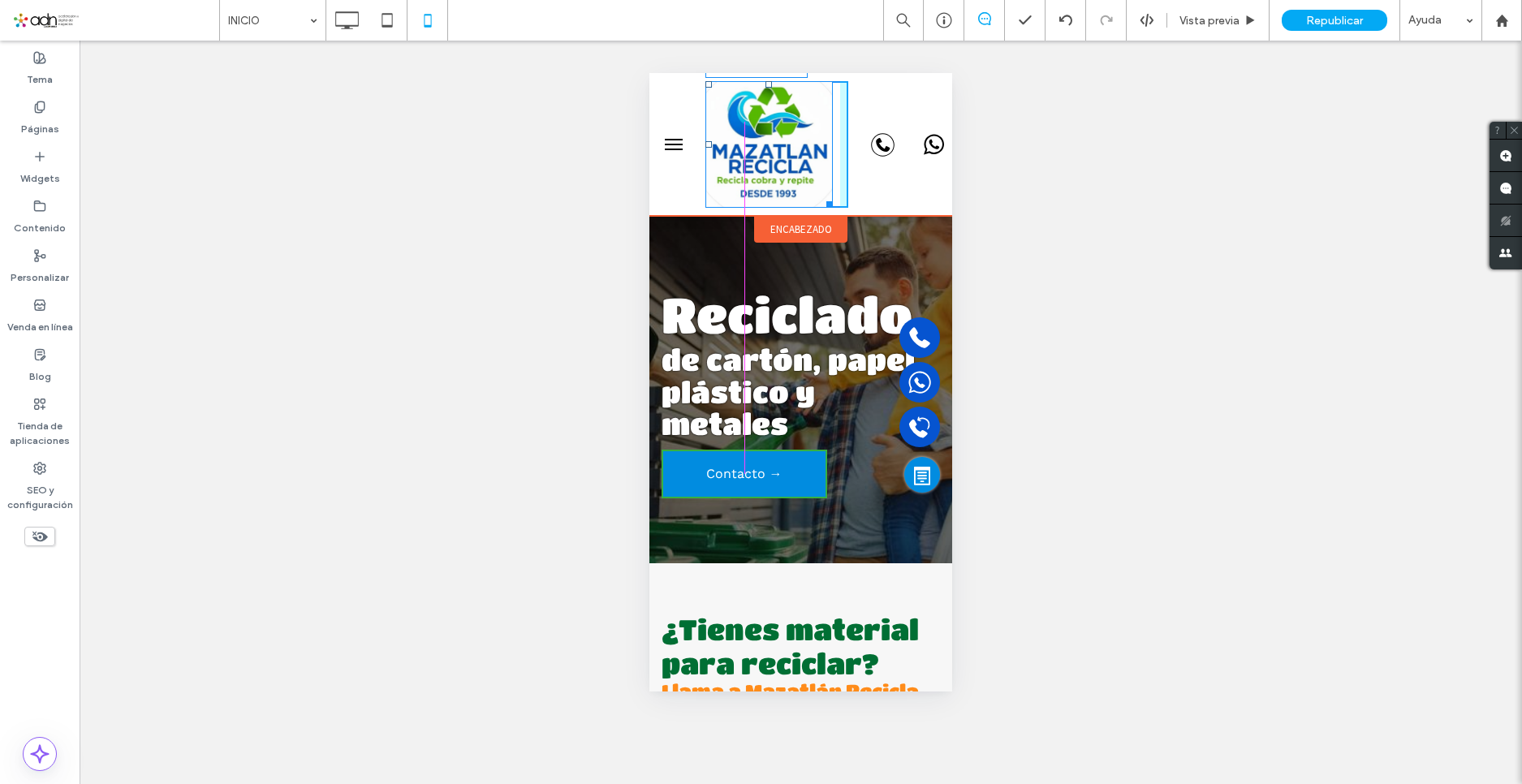
drag, startPoint x: 824, startPoint y: 206, endPoint x: 1439, endPoint y: 233, distance: 615.6
click at [788, 159] on div "W:100.688 H:100.375" at bounding box center [777, 144] width 144 height 127
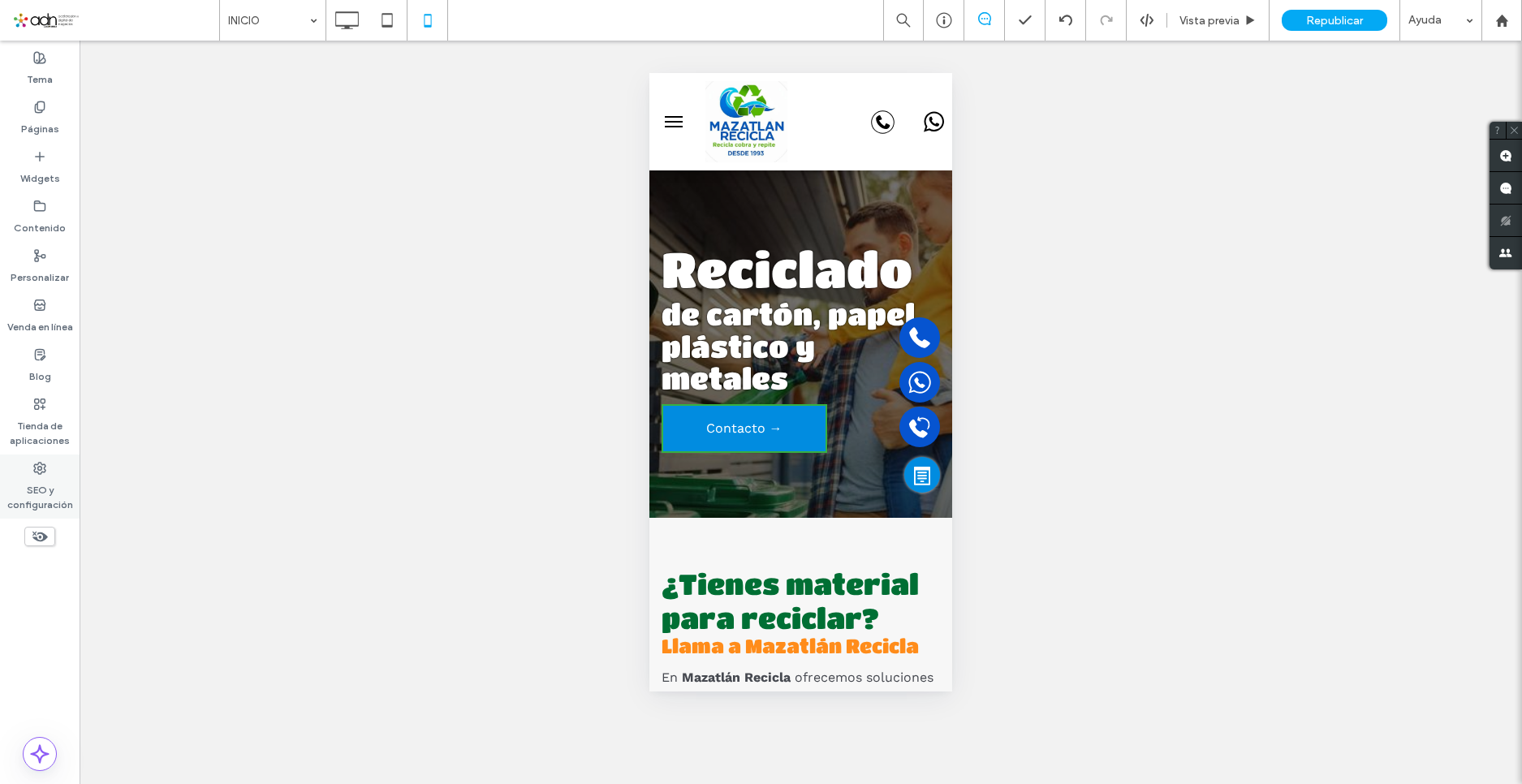
click at [40, 478] on label "SEO y configuración" at bounding box center [39, 493] width 80 height 37
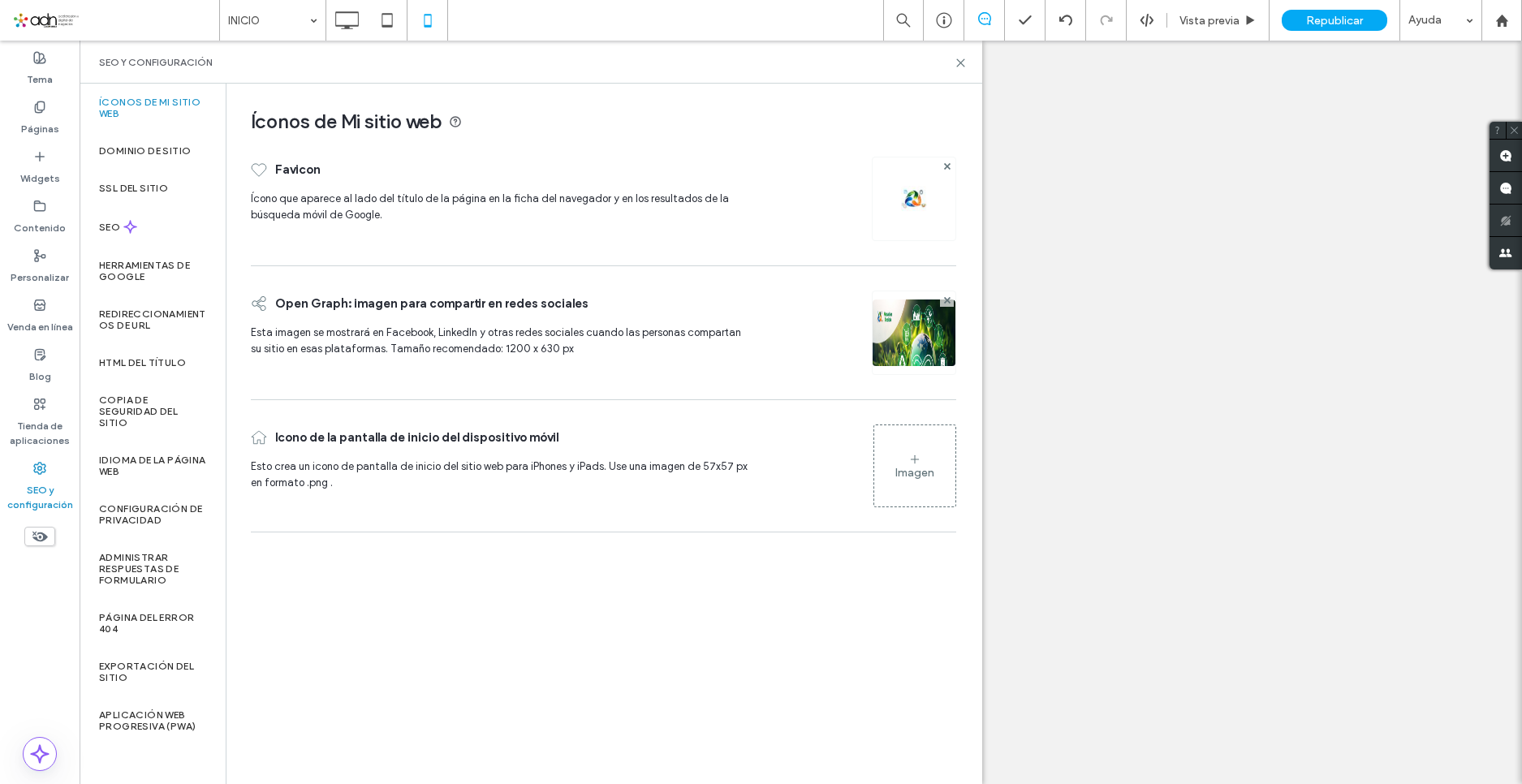
click at [913, 198] on img at bounding box center [914, 198] width 26 height 26
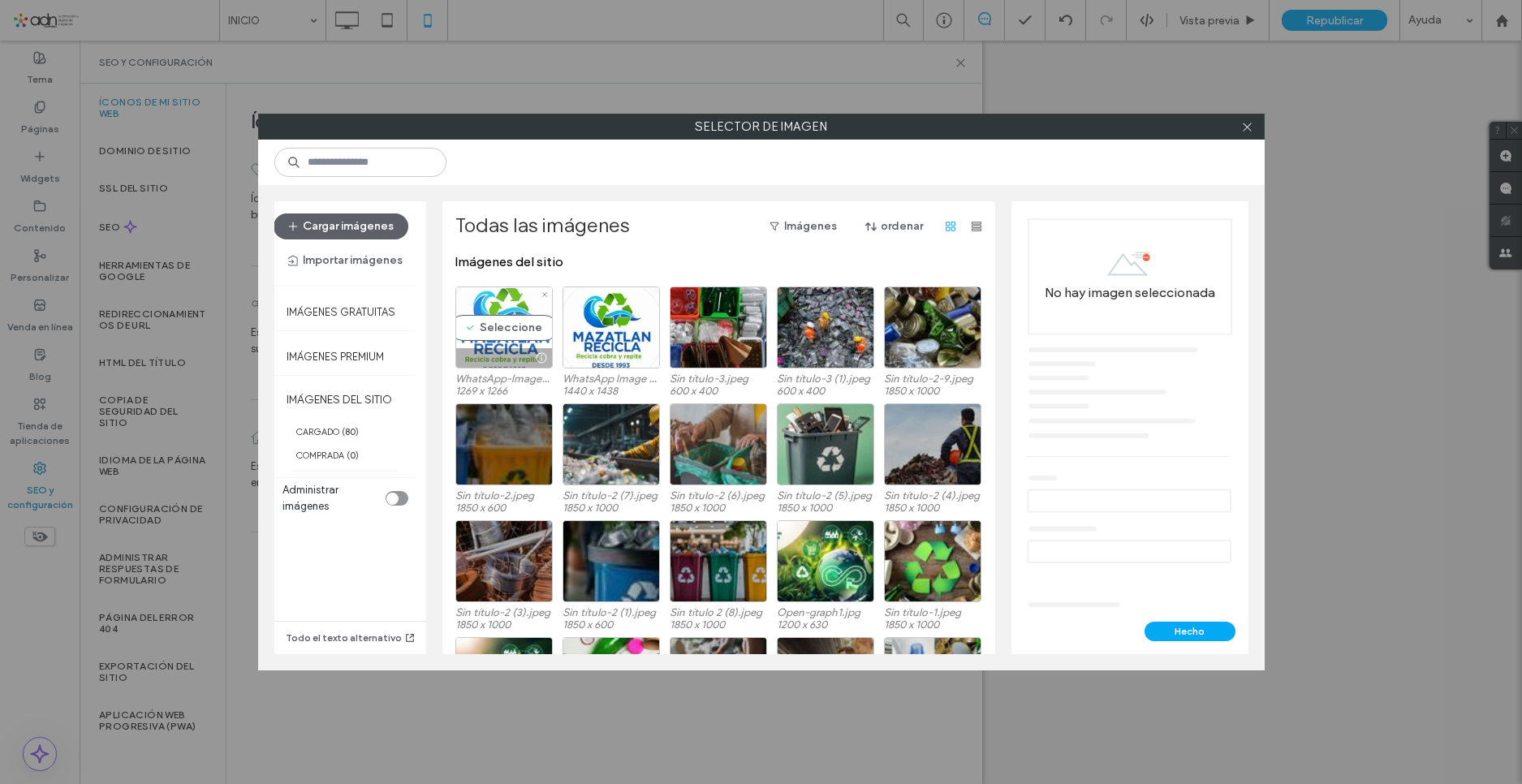
click at [481, 332] on div "Seleccione" at bounding box center [503, 327] width 97 height 82
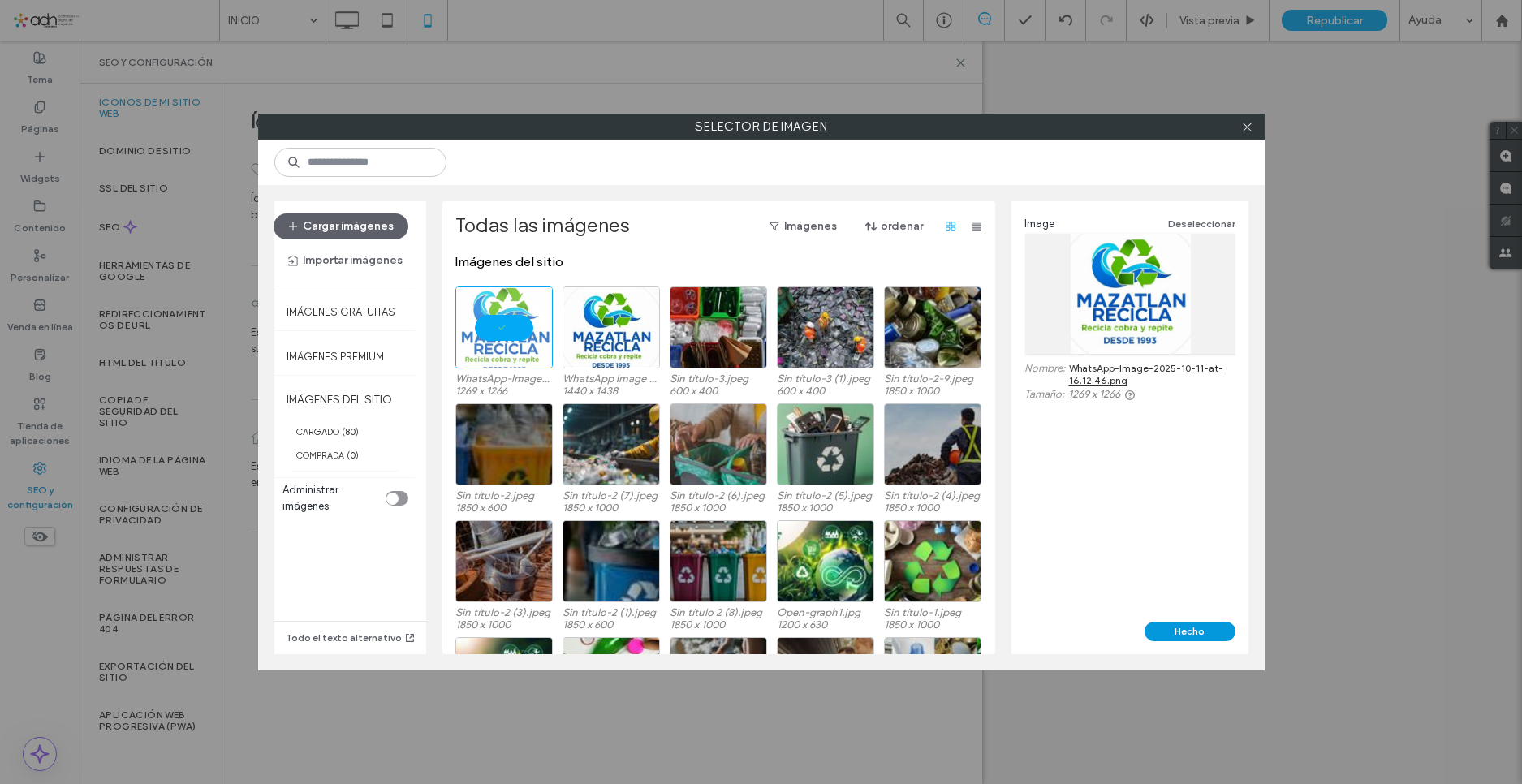
click at [1189, 636] on button "Hecho" at bounding box center [1190, 631] width 91 height 19
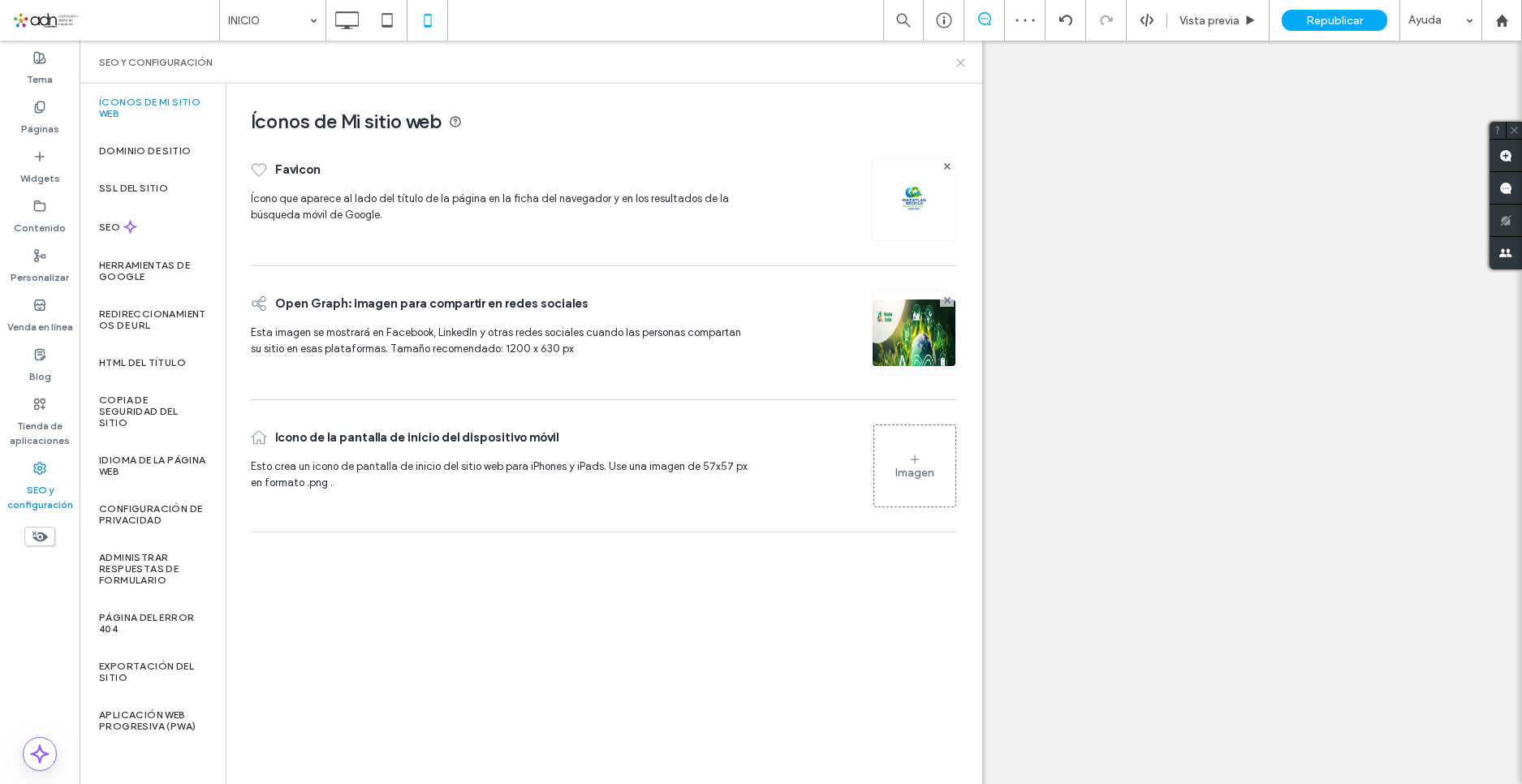
click at [955, 62] on icon at bounding box center [961, 62] width 12 height 12
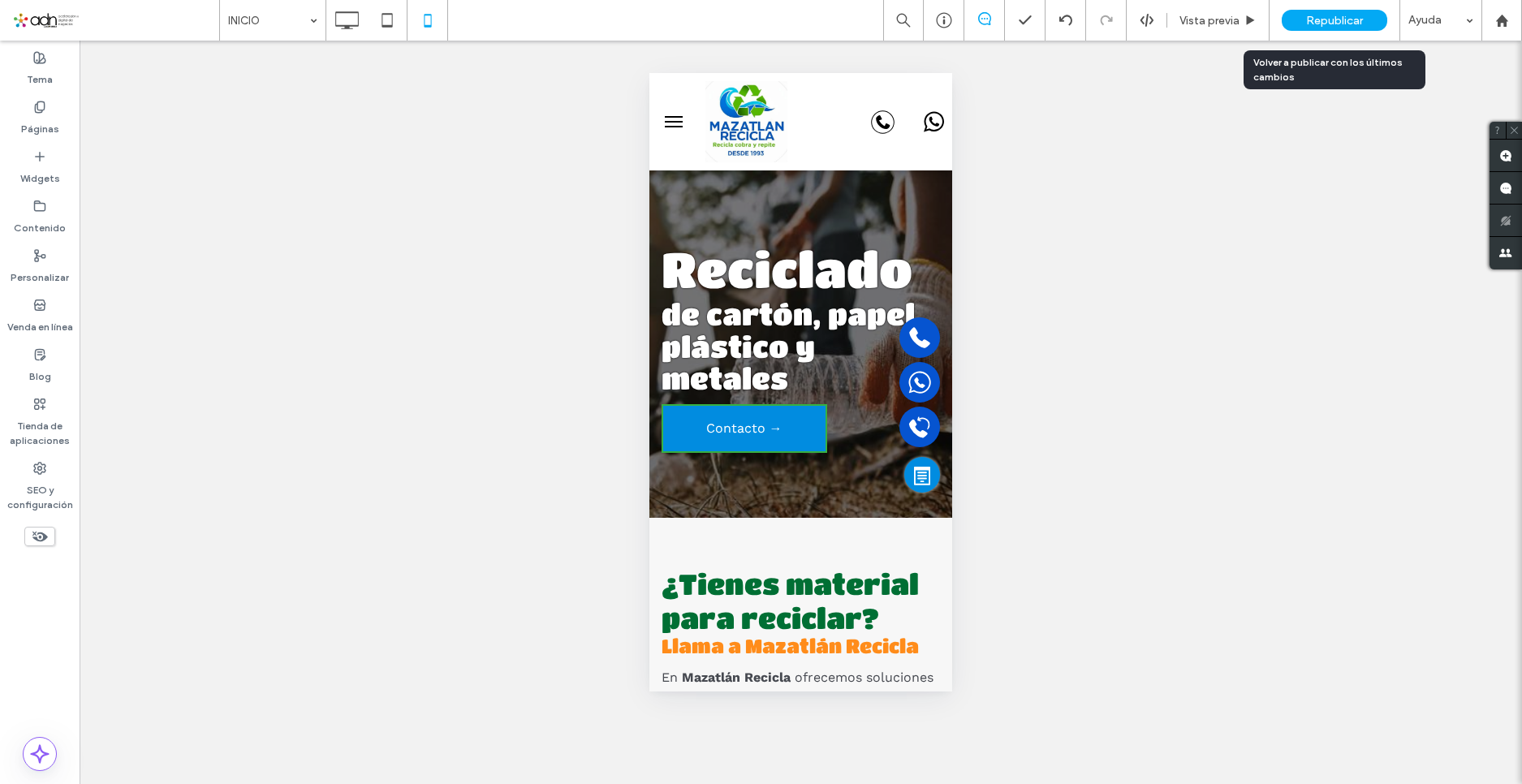
click at [1341, 27] on span "Republicar" at bounding box center [1334, 20] width 57 height 13
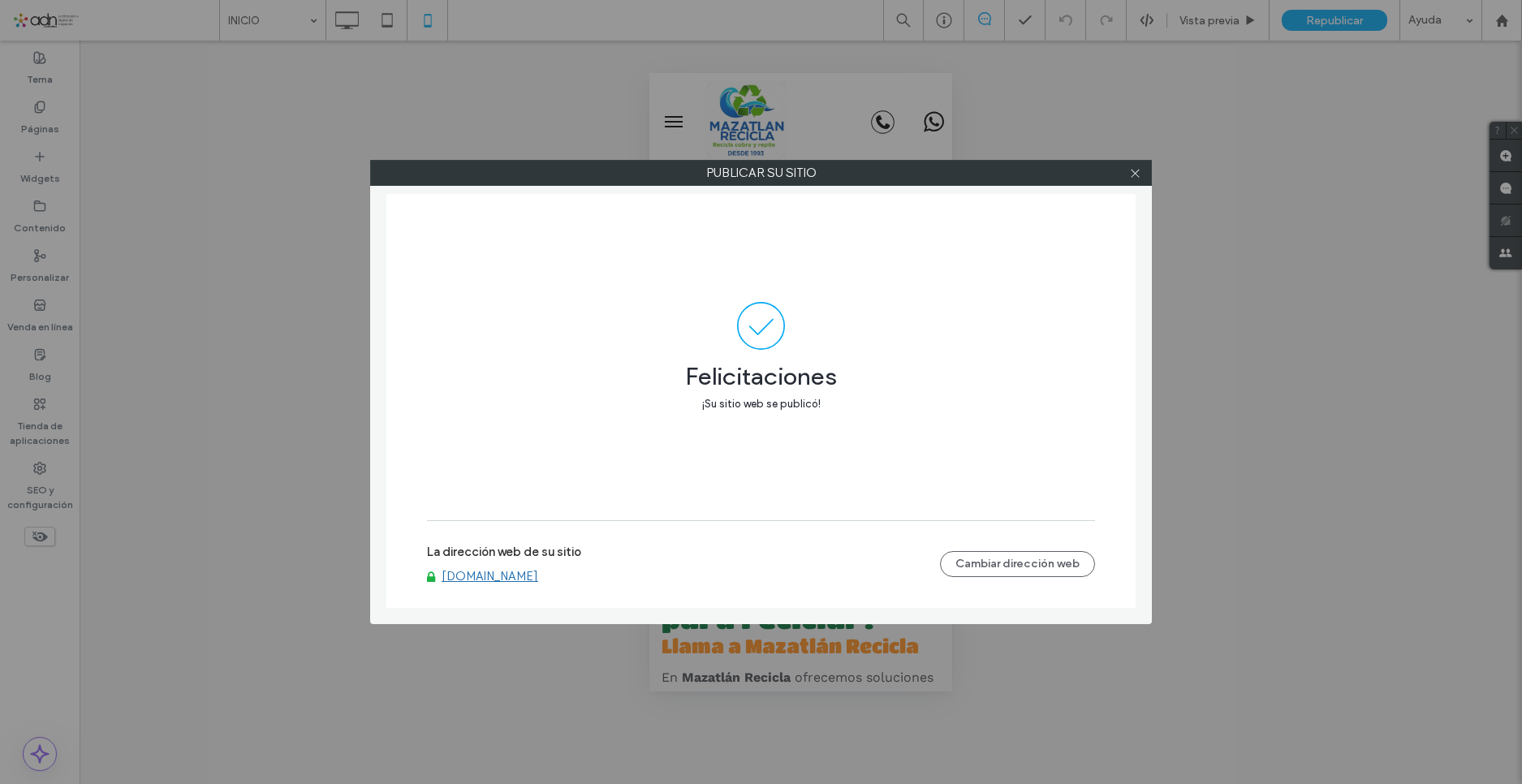
click at [507, 571] on link "[DOMAIN_NAME]" at bounding box center [490, 576] width 97 height 14
